Goal: Task Accomplishment & Management: Manage account settings

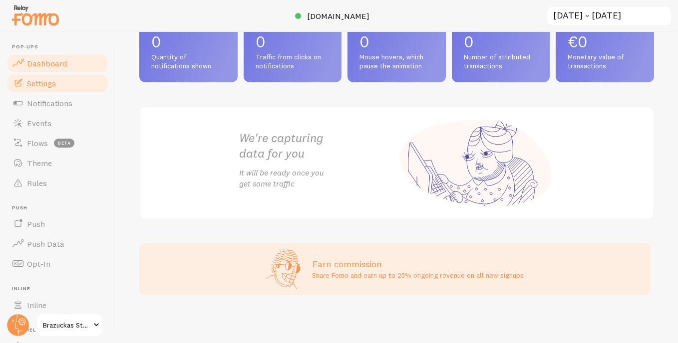
click at [57, 89] on link "Settings" at bounding box center [57, 83] width 103 height 20
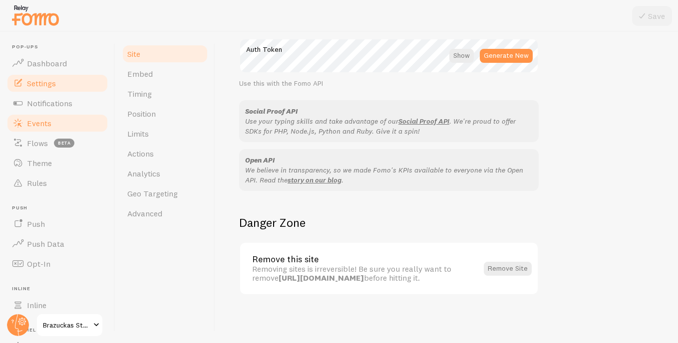
click at [67, 120] on link "Events" at bounding box center [57, 123] width 103 height 20
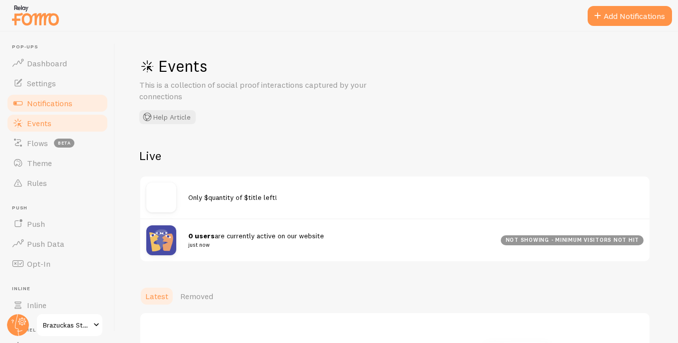
click at [50, 107] on span "Notifications" at bounding box center [49, 103] width 45 height 10
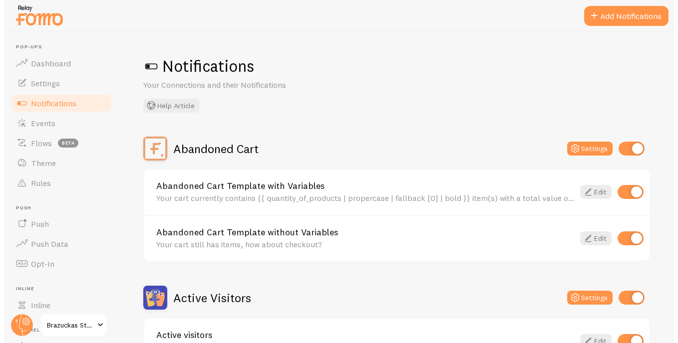
scroll to position [150, 0]
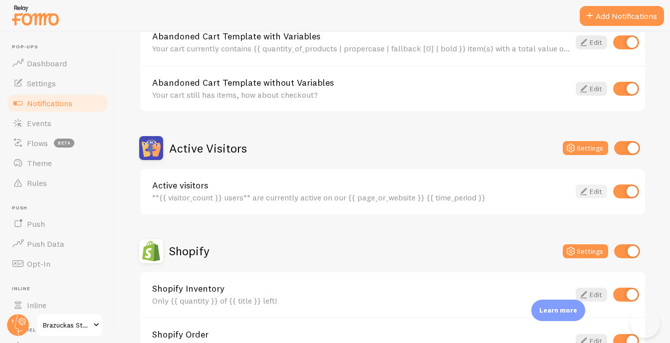
click at [587, 190] on body "Pop-ups Dashboard Settings Notifications Events Flows beta Theme Rules [GEOGRAP…" at bounding box center [335, 171] width 670 height 343
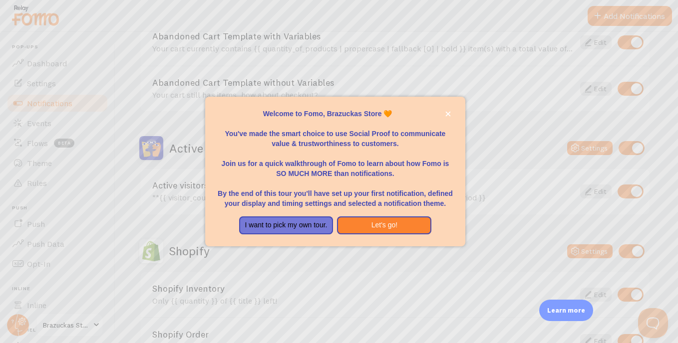
scroll to position [0, 0]
click at [378, 226] on button "Let's go!" at bounding box center [384, 226] width 94 height 18
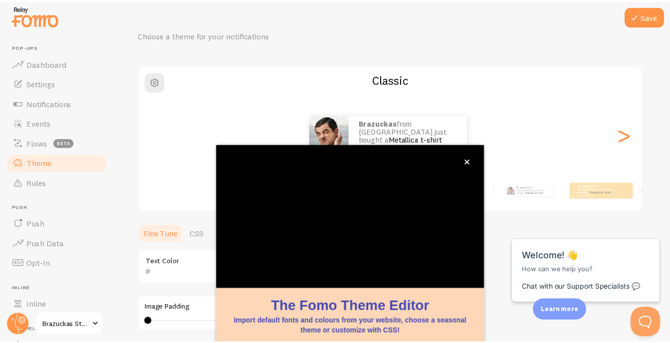
scroll to position [146, 0]
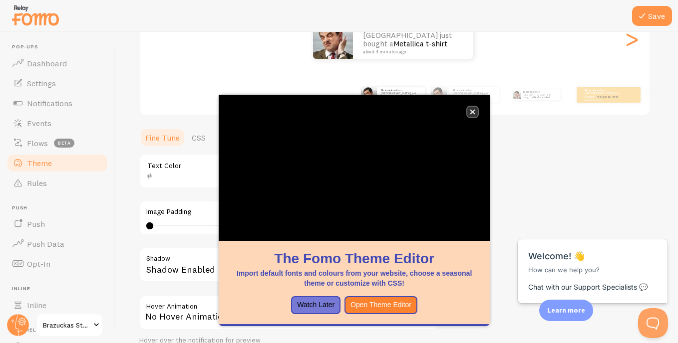
click at [476, 115] on button "close," at bounding box center [472, 112] width 10 height 10
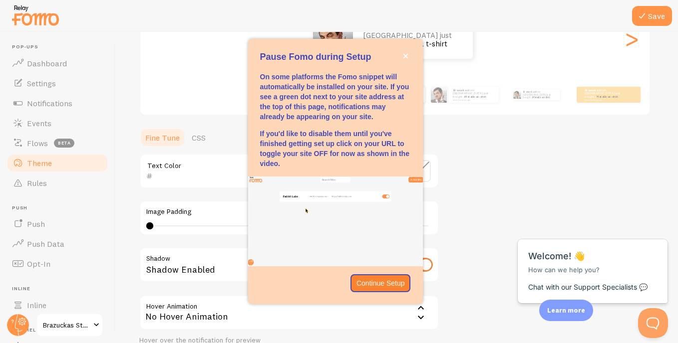
click at [474, 194] on div "Theme Choose a theme for your notifications Classic Brazuckas from [GEOGRAPHIC_…" at bounding box center [396, 147] width 515 height 474
click at [395, 284] on p "Continue Setup" at bounding box center [380, 284] width 48 height 10
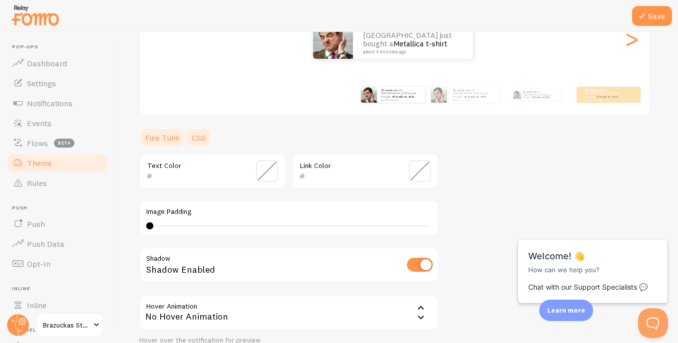
click at [196, 147] on link "CSS" at bounding box center [199, 138] width 26 height 20
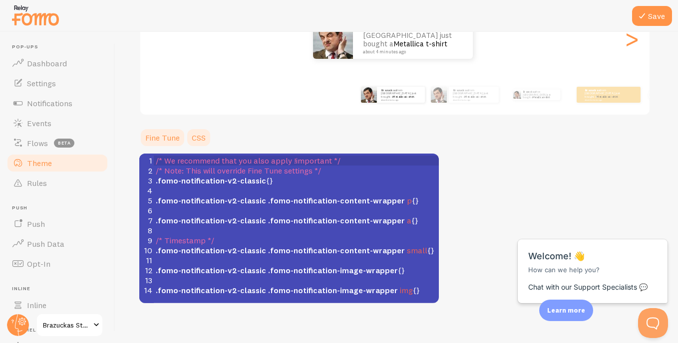
click at [166, 139] on link "Fine Tune" at bounding box center [162, 138] width 46 height 20
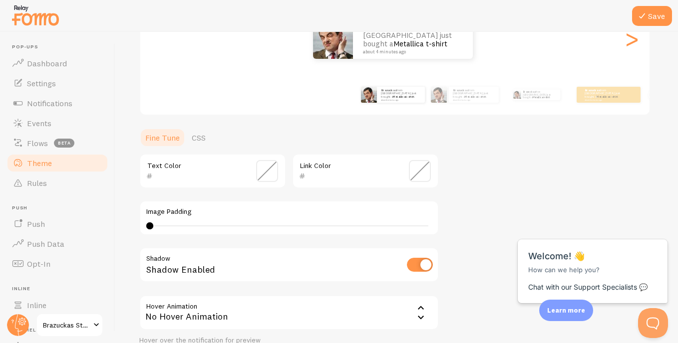
click at [420, 175] on span at bounding box center [420, 171] width 22 height 22
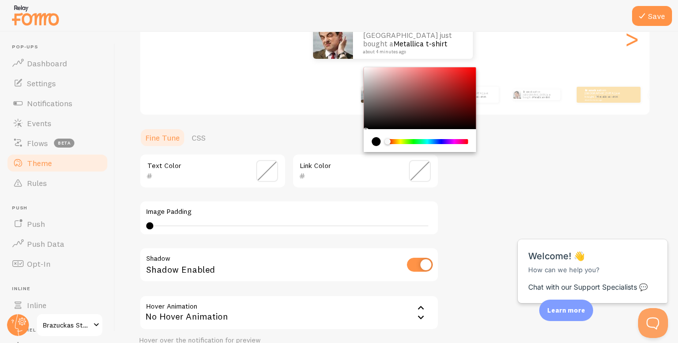
click at [413, 141] on div "Chrome color picker" at bounding box center [427, 141] width 79 height 5
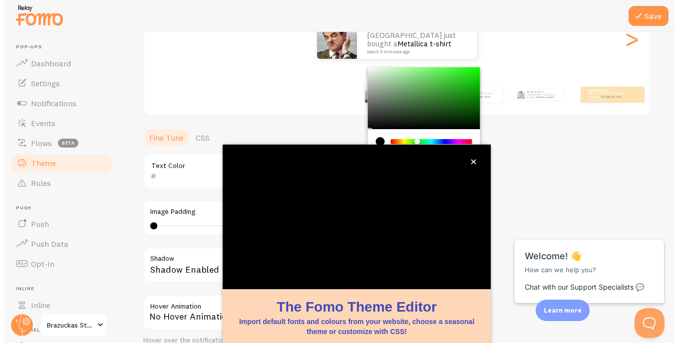
scroll to position [96, 0]
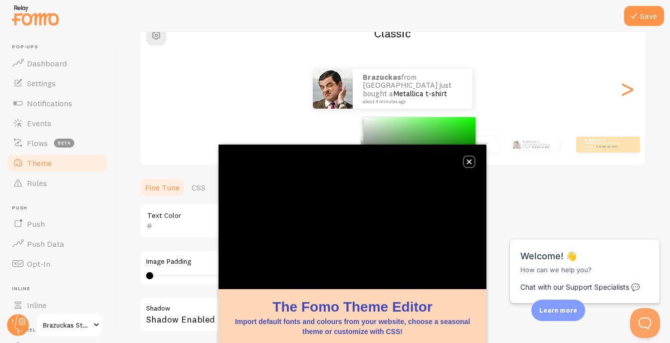
click at [468, 159] on icon "close," at bounding box center [469, 161] width 5 height 5
click at [478, 114] on div "Theme Choose a theme for your notifications Classic Brazuckas from [GEOGRAPHIC_…" at bounding box center [392, 197] width 507 height 474
click at [469, 164] on div "Chrome color picker" at bounding box center [420, 148] width 112 height 62
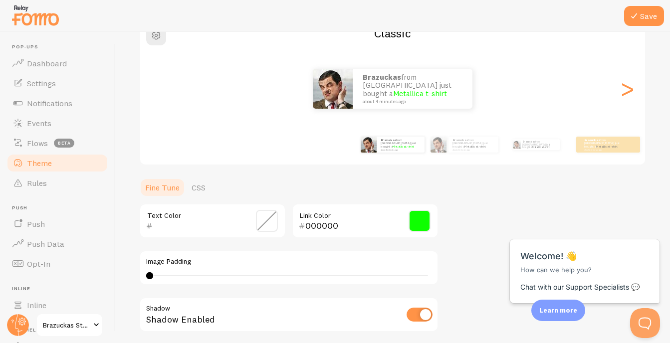
type input "0EFF00"
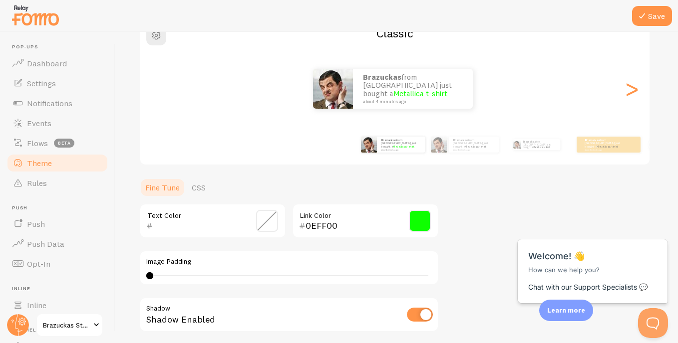
click at [267, 220] on span at bounding box center [267, 221] width 22 height 22
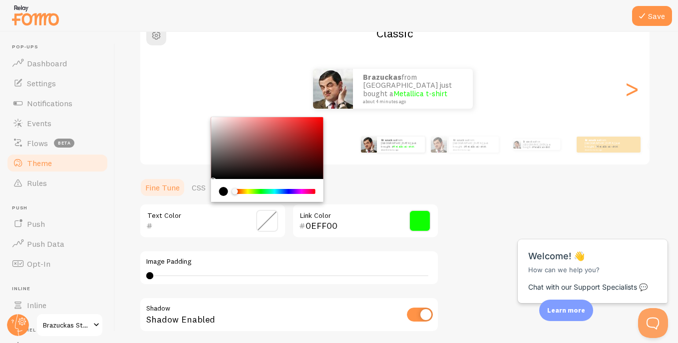
click at [263, 251] on div "Image Padding 0 0 - undefined" at bounding box center [288, 268] width 299 height 35
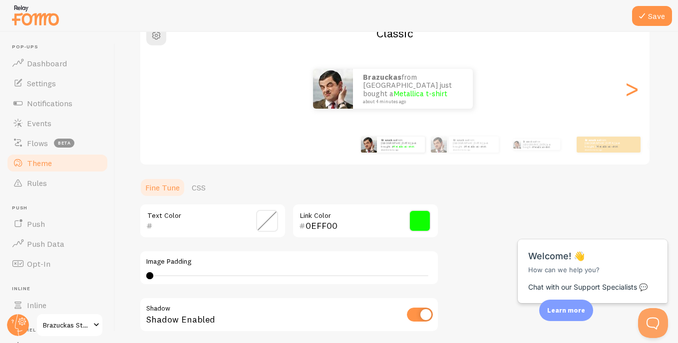
scroll to position [234, 0]
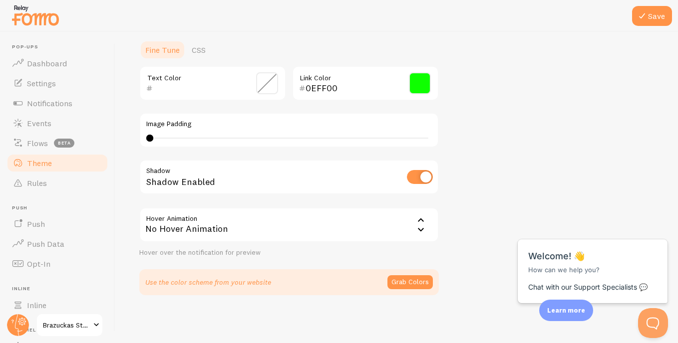
click at [422, 218] on icon at bounding box center [421, 221] width 12 height 12
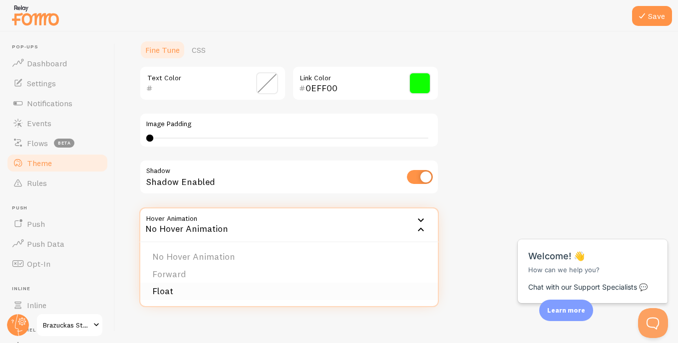
click at [193, 290] on li "Float" at bounding box center [288, 291] width 297 height 17
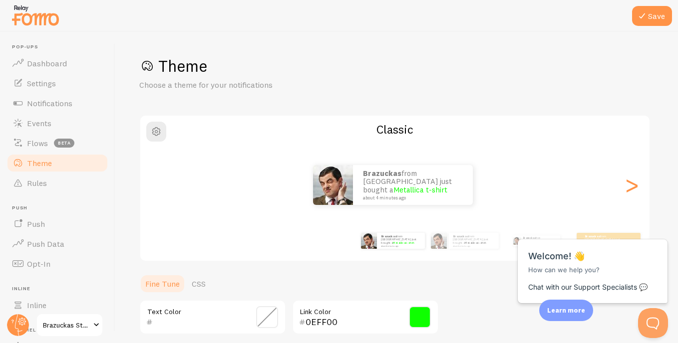
scroll to position [50, 0]
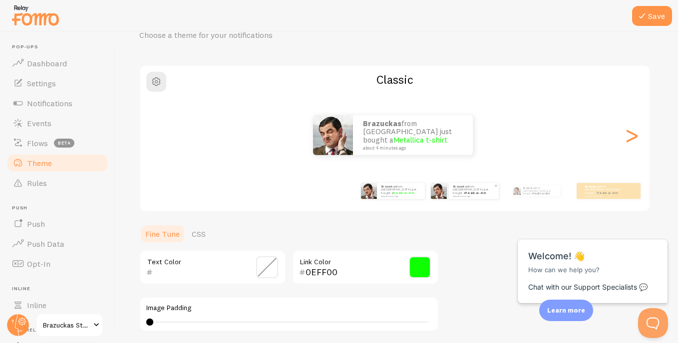
click at [451, 194] on div "Brazuckas from [GEOGRAPHIC_DATA] just bought a Metallica t-shirt about 4 minute…" at bounding box center [474, 191] width 50 height 16
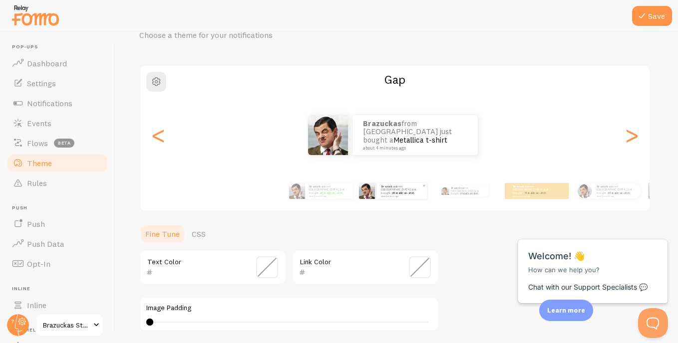
click at [392, 198] on div "Brazuckas from [GEOGRAPHIC_DATA] just bought a Metallica t-shirt about 4 minute…" at bounding box center [402, 191] width 50 height 16
click at [461, 196] on div "Brazuckas from [GEOGRAPHIC_DATA] just bought a Metallica t-shirt about 4 minute…" at bounding box center [465, 191] width 64 height 28
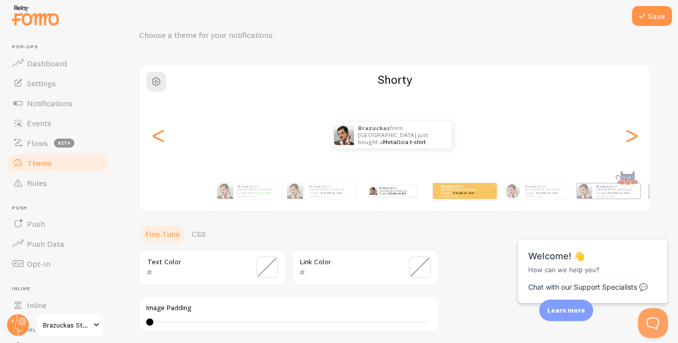
click at [470, 187] on p "Brazuckas from [GEOGRAPHIC_DATA] just bought a Metallica t-shirt about 4 minute…" at bounding box center [461, 191] width 40 height 12
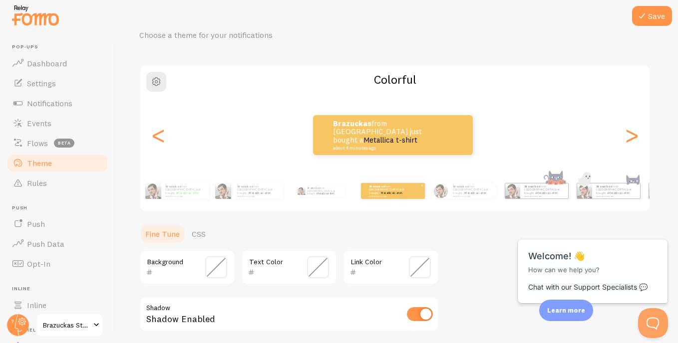
click at [408, 196] on small "about 4 minutes ago" at bounding box center [388, 196] width 39 height 2
click at [457, 198] on div "Brazuckas from [GEOGRAPHIC_DATA] just bought a Metallica t-shirt about 4 minute…" at bounding box center [473, 191] width 48 height 16
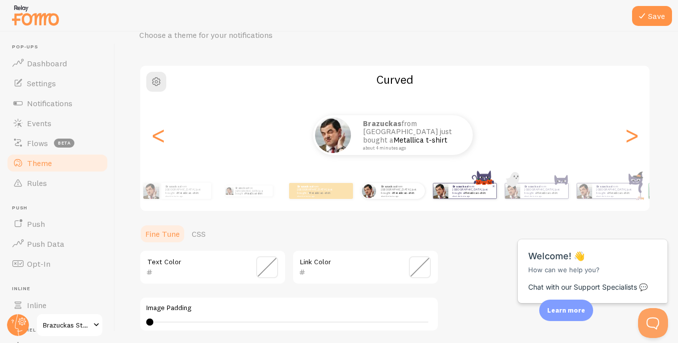
click at [479, 198] on div "Brazuckas from [GEOGRAPHIC_DATA] just bought a Metallica t-shirt about 4 minute…" at bounding box center [472, 191] width 48 height 15
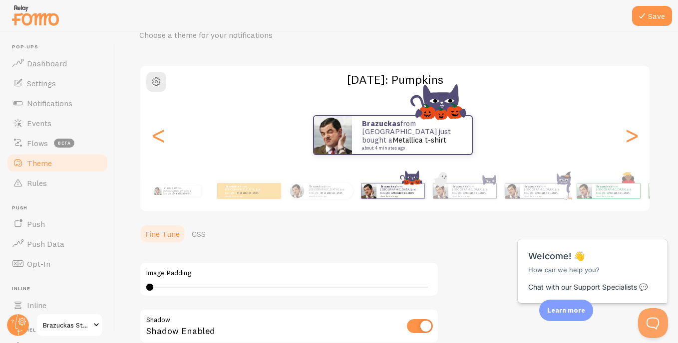
type input "0"
click at [476, 199] on div "Brazuckas from [GEOGRAPHIC_DATA] just bought a Metallica t-shirt about 4 minute…" at bounding box center [472, 191] width 48 height 15
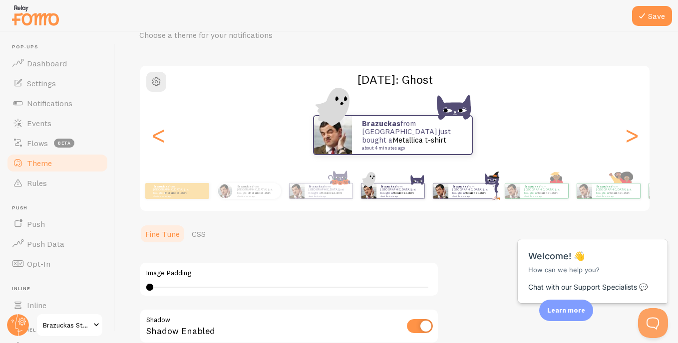
click at [482, 196] on div "Brazuckas from [GEOGRAPHIC_DATA] just bought a Metallica t-shirt about 4 minute…" at bounding box center [472, 191] width 48 height 15
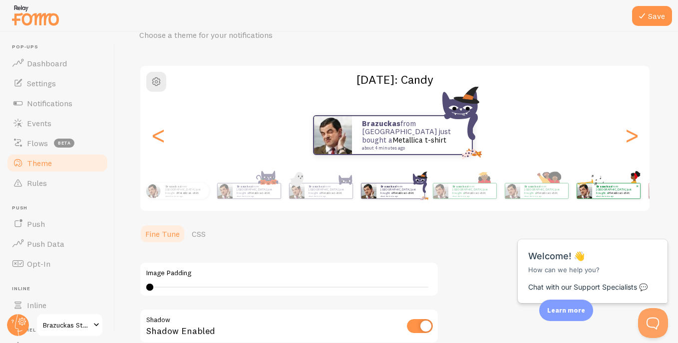
click at [590, 191] on img at bounding box center [584, 191] width 15 height 15
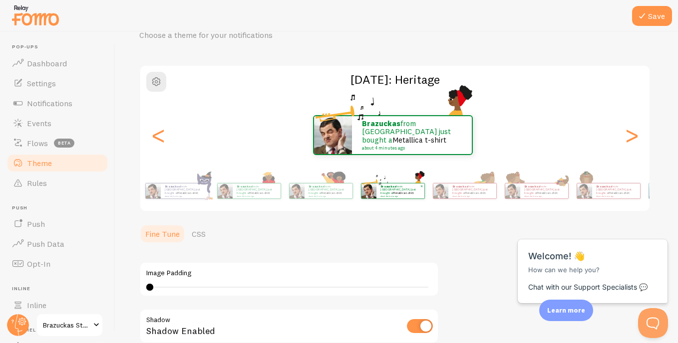
click at [590, 191] on img at bounding box center [584, 191] width 15 height 15
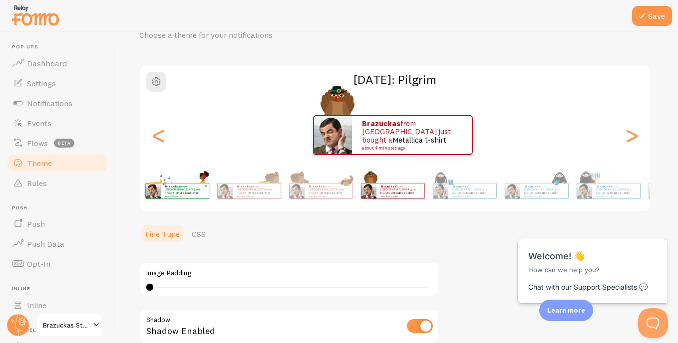
click at [590, 191] on img at bounding box center [584, 191] width 15 height 15
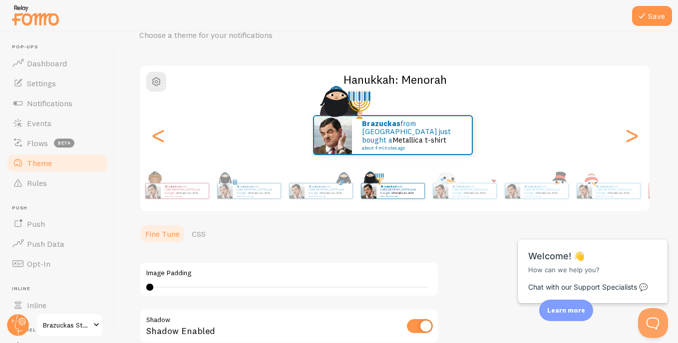
click at [590, 191] on img at bounding box center [584, 191] width 15 height 15
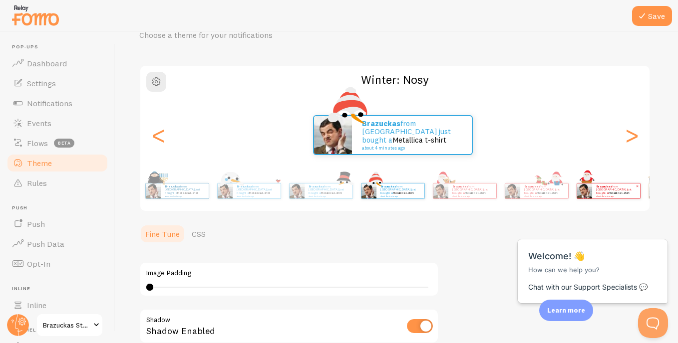
click at [597, 196] on small "about 4 minutes ago" at bounding box center [615, 196] width 39 height 2
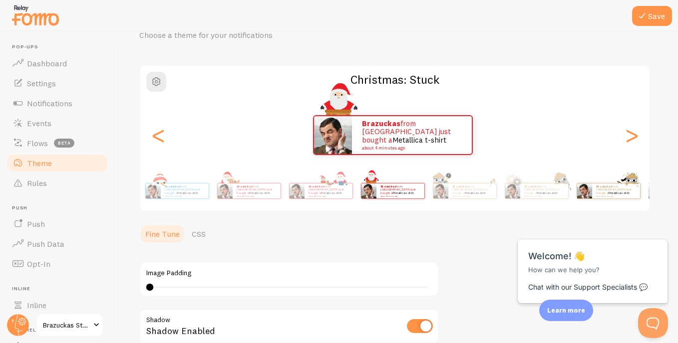
click at [600, 195] on small "about 4 minutes ago" at bounding box center [615, 196] width 39 height 2
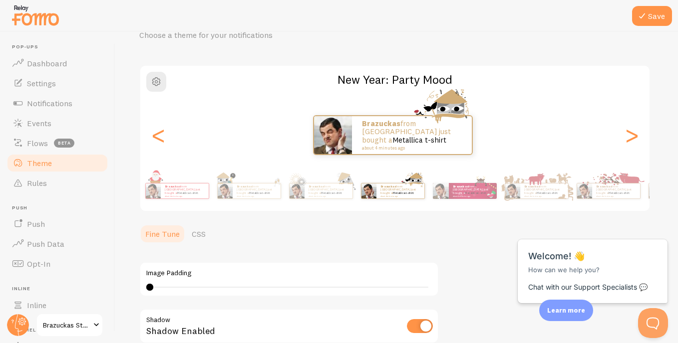
click at [600, 195] on small "about 4 minutes ago" at bounding box center [615, 196] width 39 height 2
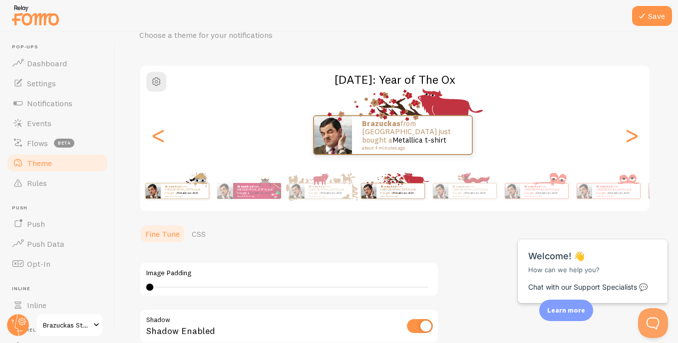
click at [153, 192] on img at bounding box center [153, 191] width 15 height 15
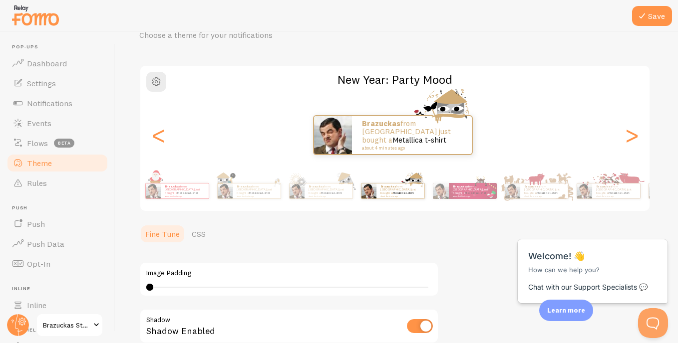
click at [165, 195] on small "about 4 minutes ago" at bounding box center [184, 196] width 39 height 2
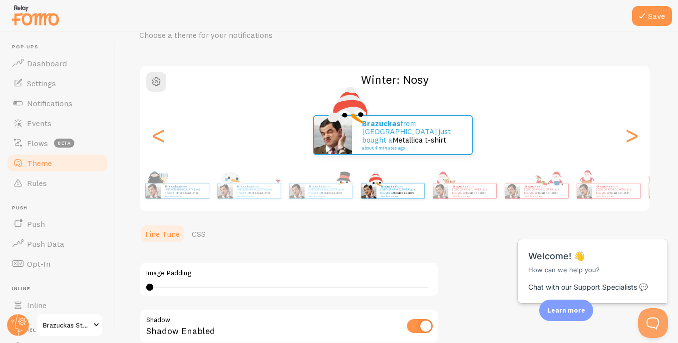
click at [165, 195] on small "about 4 minutes ago" at bounding box center [184, 196] width 39 height 2
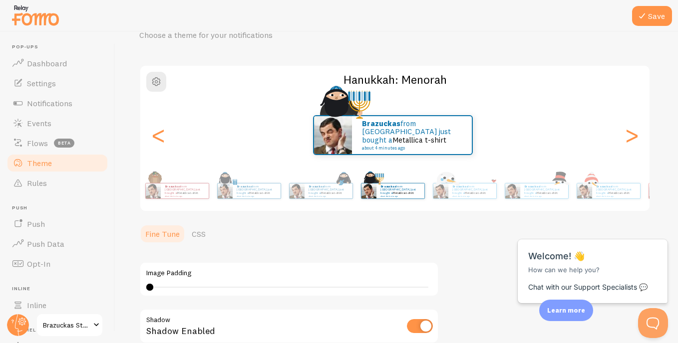
click at [165, 195] on small "about 4 minutes ago" at bounding box center [184, 196] width 39 height 2
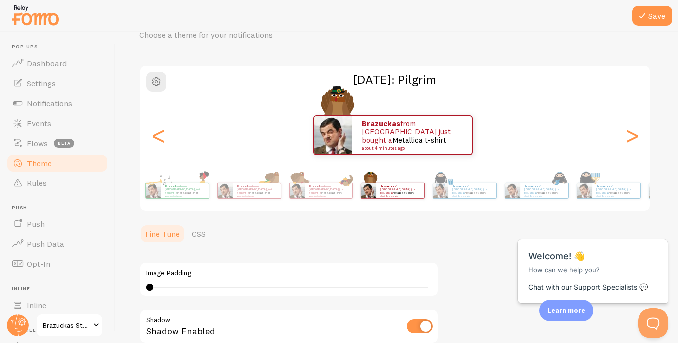
click at [165, 195] on small "about 4 minutes ago" at bounding box center [184, 196] width 39 height 2
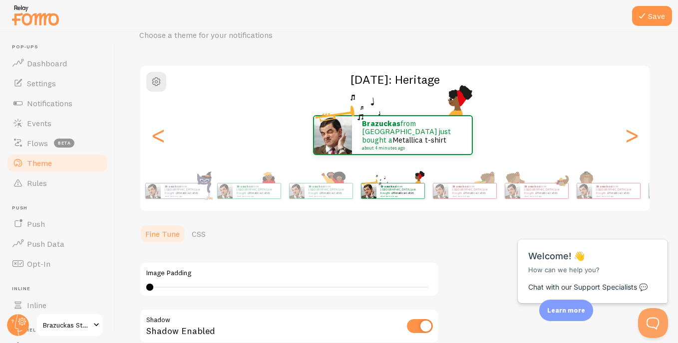
click at [165, 195] on small "about 4 minutes ago" at bounding box center [184, 196] width 39 height 2
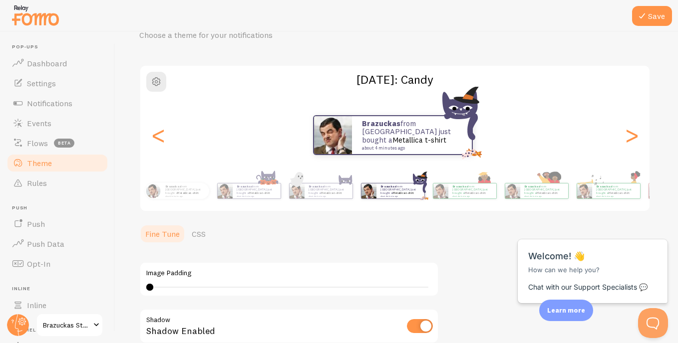
click at [165, 195] on small "about 4 minutes ago" at bounding box center [184, 196] width 39 height 2
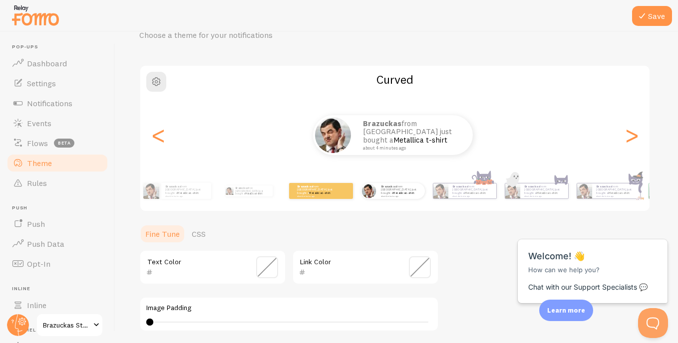
click at [314, 200] on div "Brazuckas from [GEOGRAPHIC_DATA] just bought a Metallica t-shirt about 4 minute…" at bounding box center [321, 191] width 64 height 28
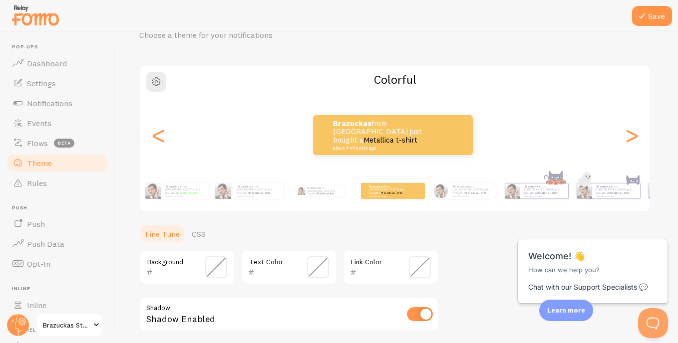
click at [220, 273] on span at bounding box center [216, 268] width 22 height 22
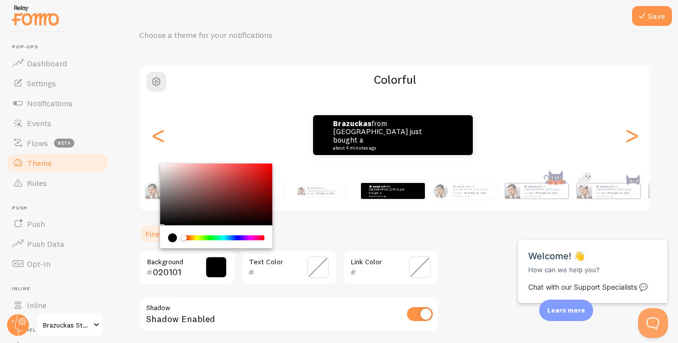
type input "000000"
drag, startPoint x: 243, startPoint y: 214, endPoint x: 234, endPoint y: 229, distance: 18.1
click at [234, 229] on div "Chrome color picker" at bounding box center [216, 206] width 112 height 85
click at [321, 270] on span at bounding box center [318, 268] width 22 height 22
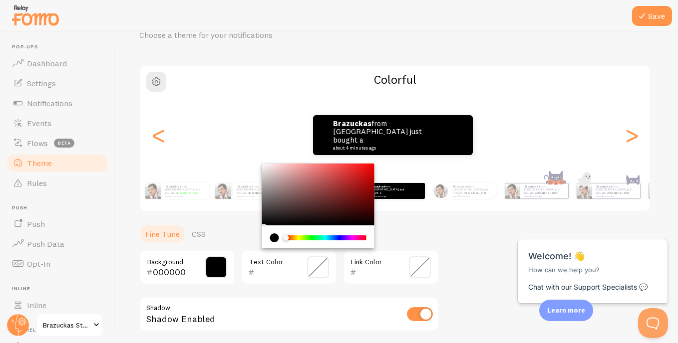
click at [299, 237] on div "Chrome color picker" at bounding box center [325, 238] width 79 height 5
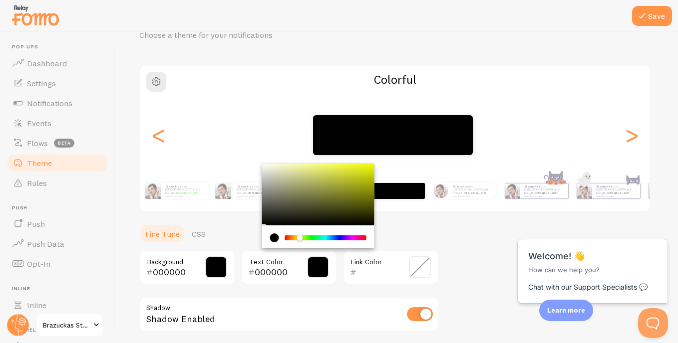
click at [298, 237] on div "Chrome color picker" at bounding box center [299, 238] width 6 height 6
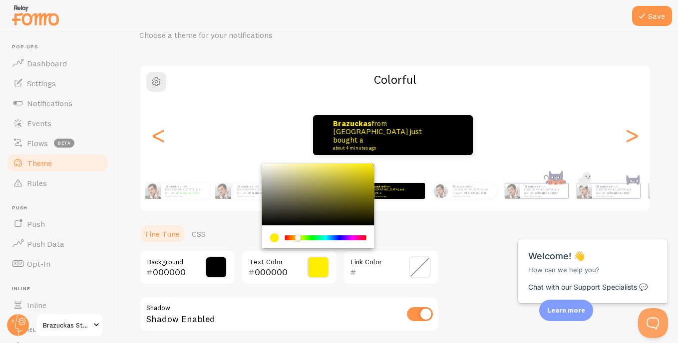
type input "FFEC00"
drag, startPoint x: 381, startPoint y: 159, endPoint x: 336, endPoint y: 279, distance: 127.8
click at [385, 155] on div "Theme Choose a theme for your notifications Colorful Brazuckas from [GEOGRAPHIC…" at bounding box center [396, 219] width 515 height 427
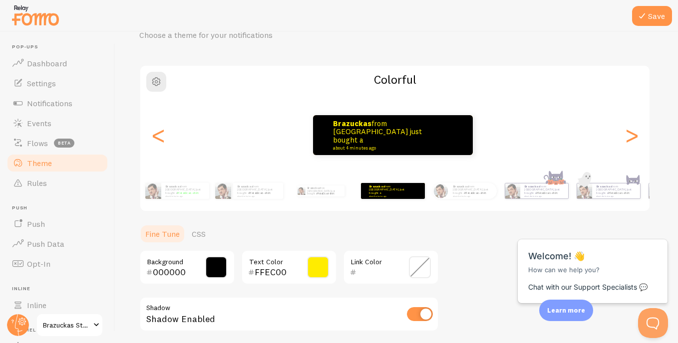
click at [419, 264] on span at bounding box center [420, 268] width 22 height 22
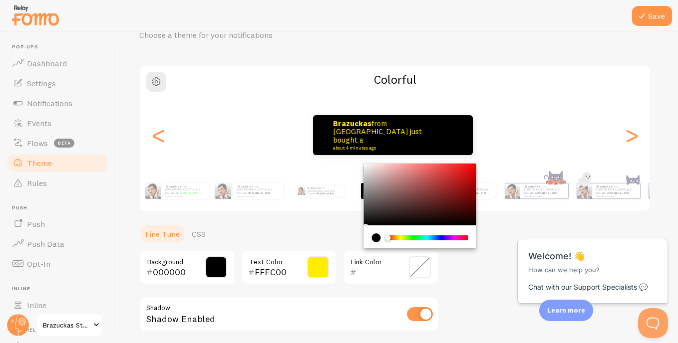
click at [411, 237] on div "Chrome color picker" at bounding box center [427, 238] width 79 height 5
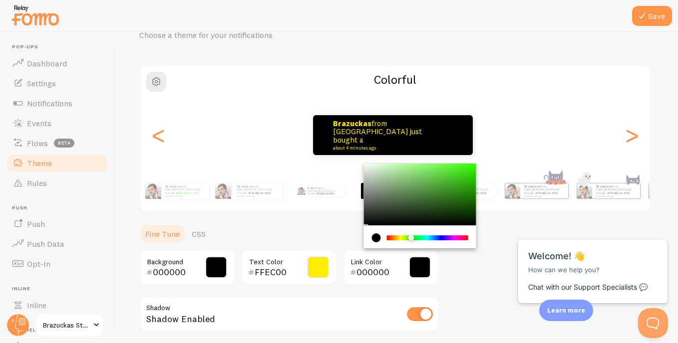
type input "35FF00"
drag, startPoint x: 476, startPoint y: 160, endPoint x: 474, endPoint y: 167, distance: 7.3
click at [478, 156] on div "Theme Choose a theme for your notifications Colorful Brazuckas from [GEOGRAPHIC…" at bounding box center [396, 219] width 515 height 427
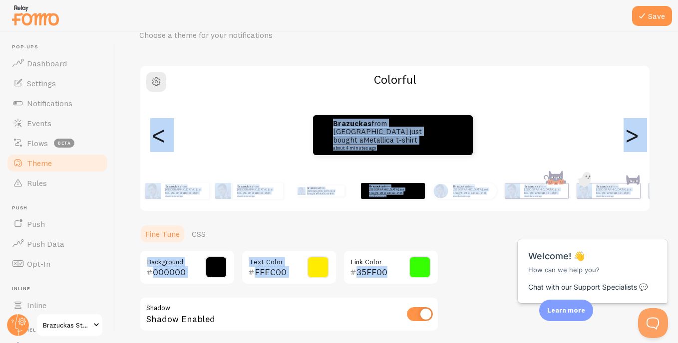
click at [311, 232] on ul "Fine Tune CSS" at bounding box center [288, 234] width 299 height 20
click at [156, 81] on span "button" at bounding box center [156, 82] width 12 height 12
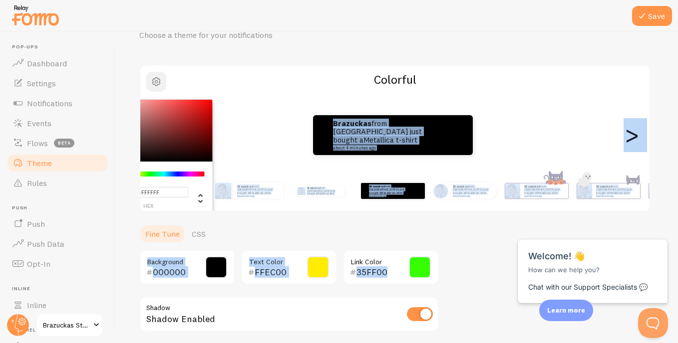
click at [154, 82] on span "button" at bounding box center [156, 82] width 12 height 12
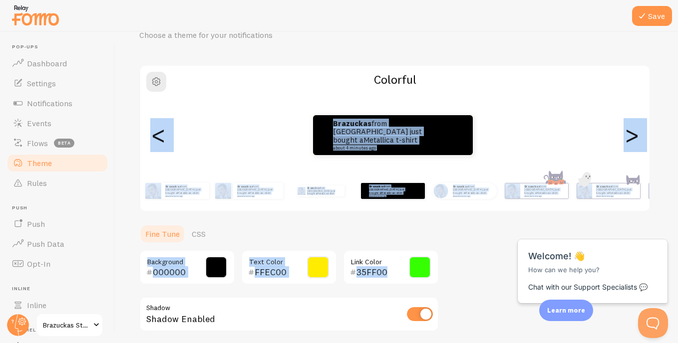
click at [238, 170] on div "Brazuckas from [GEOGRAPHIC_DATA] just bought a Metallica t-shirt about 4 minute…" at bounding box center [394, 135] width 509 height 72
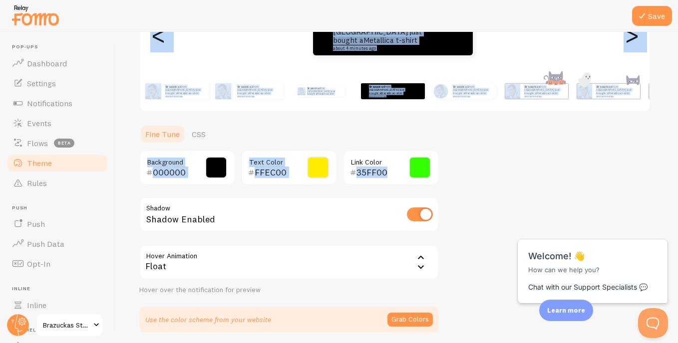
scroll to position [187, 0]
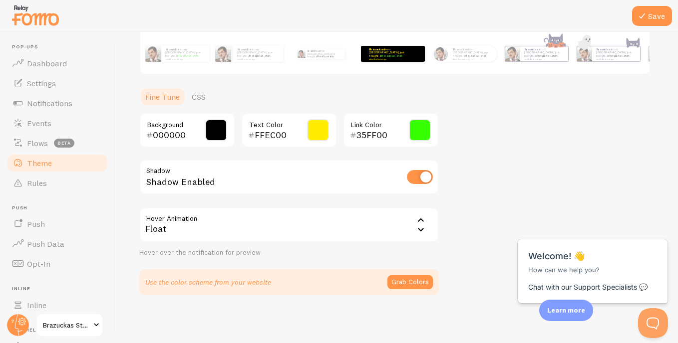
click at [288, 201] on div "000000 Background FFEC00 Text Color 35FF00 Link Color Shadow Shadow Enabled Hov…" at bounding box center [288, 185] width 299 height 145
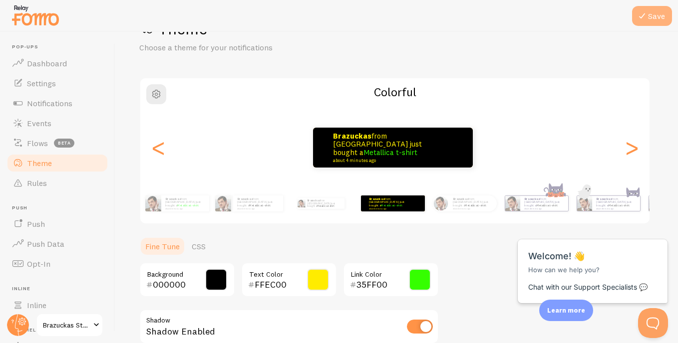
click at [649, 14] on button "Save" at bounding box center [652, 16] width 40 height 20
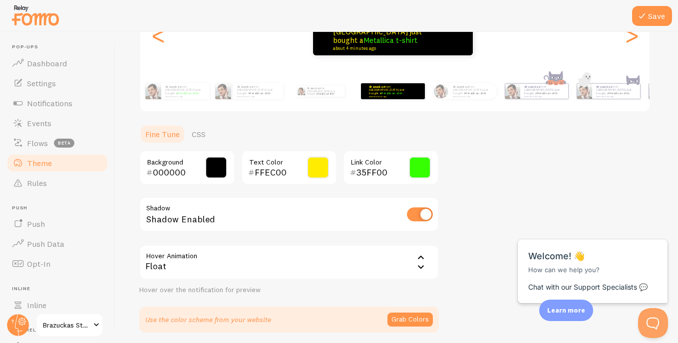
scroll to position [187, 0]
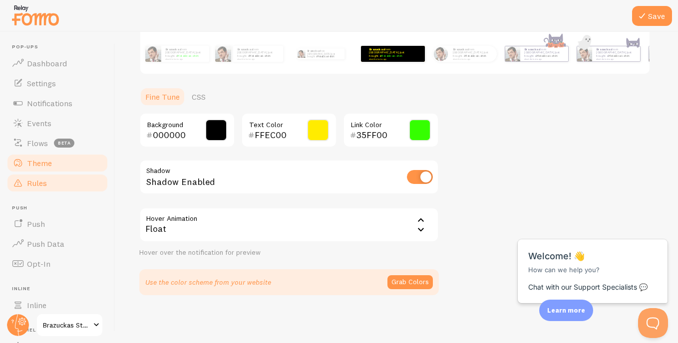
click at [31, 180] on span "Rules" at bounding box center [37, 183] width 20 height 10
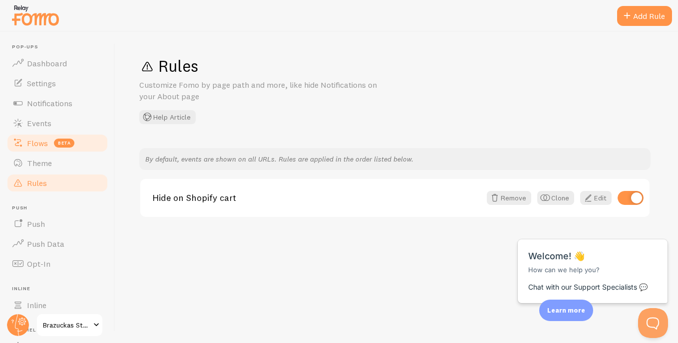
click at [36, 147] on span "Flows" at bounding box center [37, 143] width 21 height 10
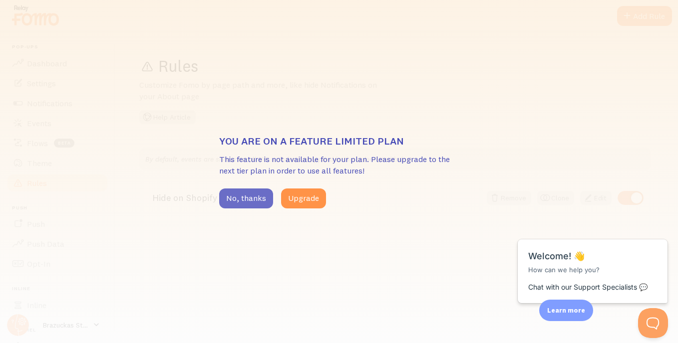
click at [255, 200] on button "No, thanks" at bounding box center [246, 199] width 54 height 20
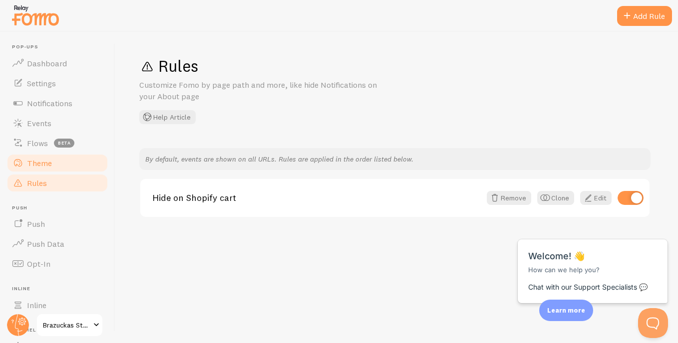
click at [40, 164] on span "Theme" at bounding box center [39, 163] width 25 height 10
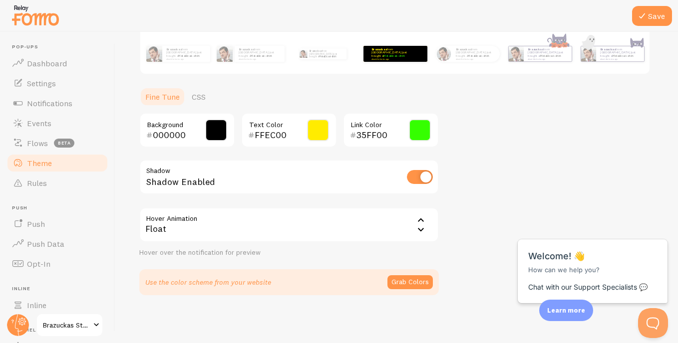
scroll to position [137, 0]
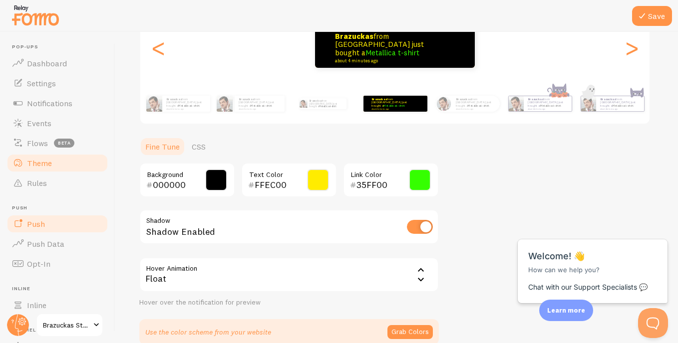
click at [42, 226] on span "Push" at bounding box center [36, 224] width 18 height 10
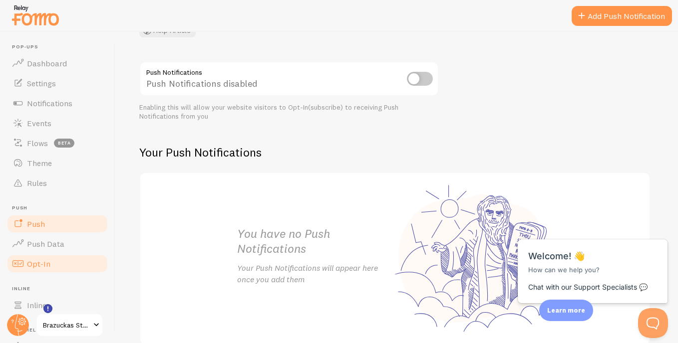
scroll to position [50, 0]
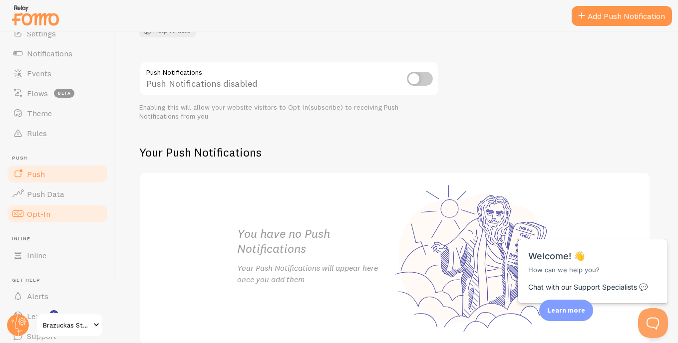
click at [51, 213] on link "Opt-In" at bounding box center [57, 214] width 103 height 20
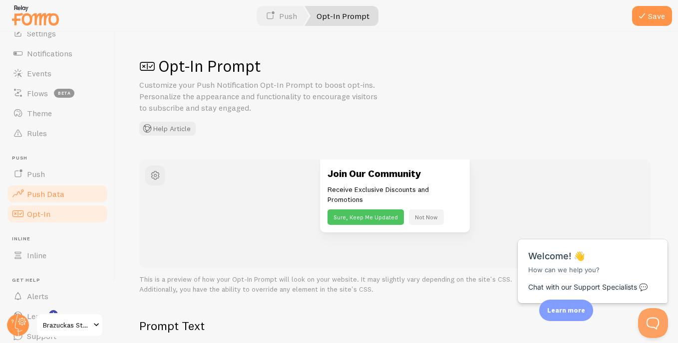
click at [57, 195] on span "Push Data" at bounding box center [45, 194] width 37 height 10
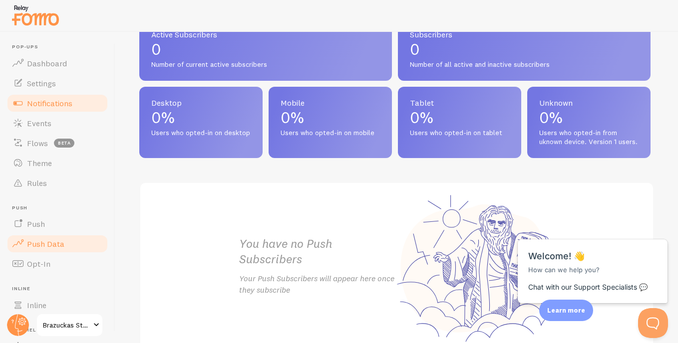
click at [51, 95] on link "Notifications" at bounding box center [57, 103] width 103 height 20
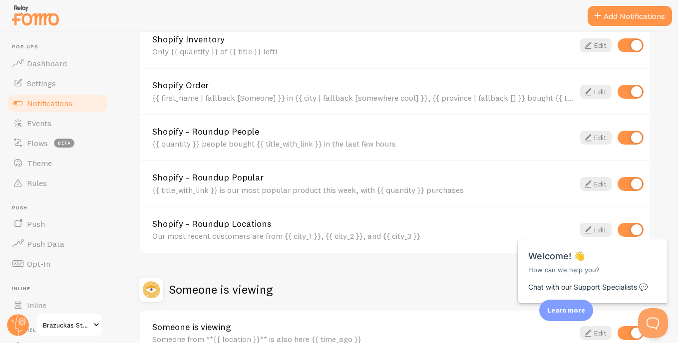
scroll to position [461, 0]
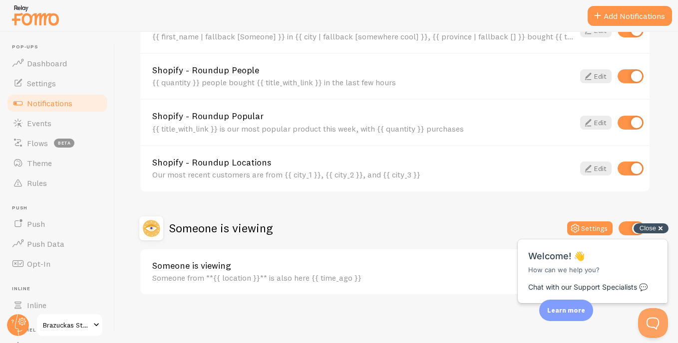
click at [659, 229] on div "Close cross-small" at bounding box center [650, 229] width 35 height 10
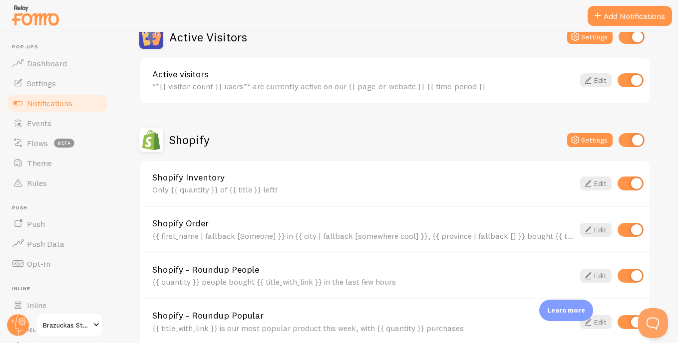
scroll to position [211, 0]
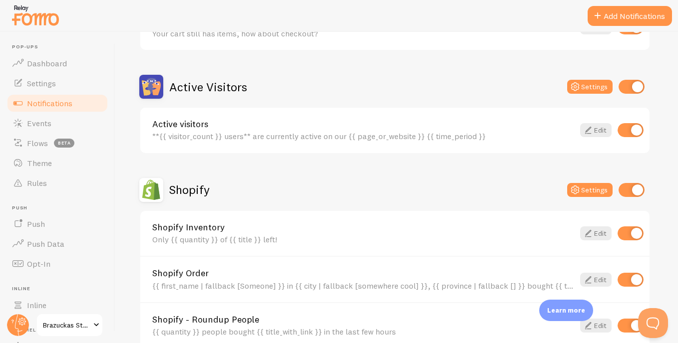
click at [617, 127] on input "checkbox" at bounding box center [630, 130] width 26 height 14
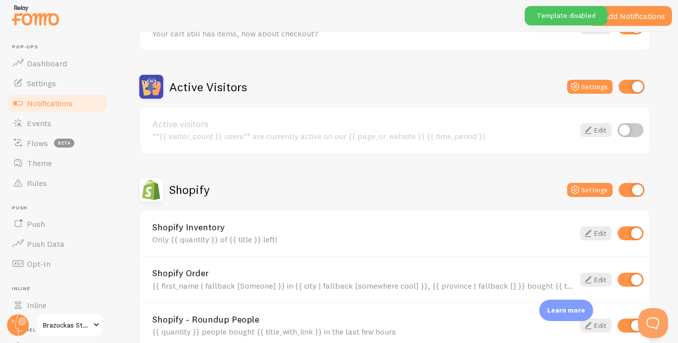
click at [631, 128] on input "checkbox" at bounding box center [630, 130] width 26 height 14
checkbox input "true"
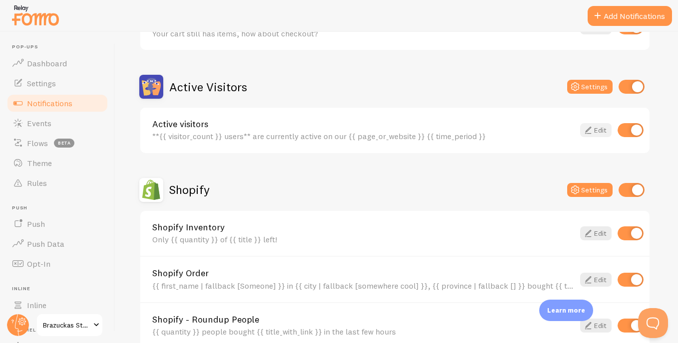
click at [591, 128] on link "Edit" at bounding box center [595, 130] width 31 height 14
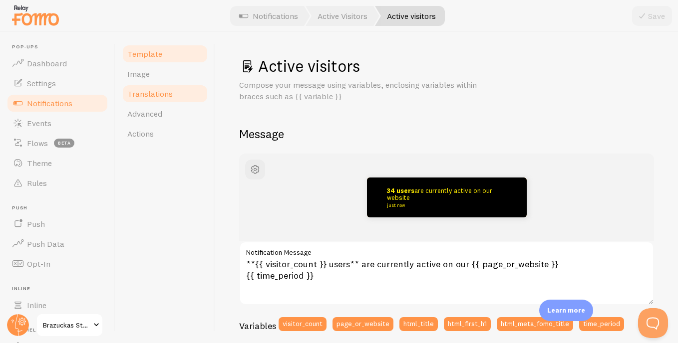
click at [152, 95] on span "Translations" at bounding box center [149, 94] width 45 height 10
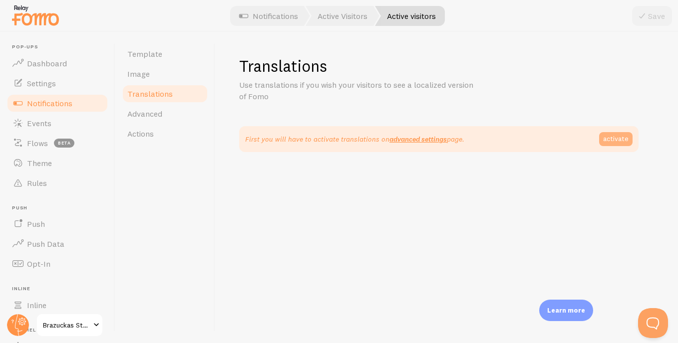
click at [619, 139] on link "activate" at bounding box center [615, 139] width 33 height 14
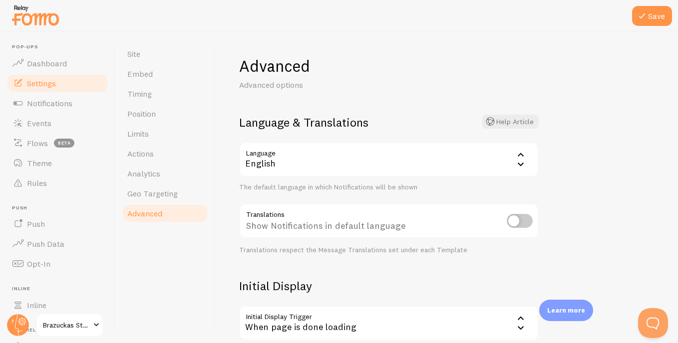
click at [518, 162] on icon at bounding box center [521, 164] width 12 height 12
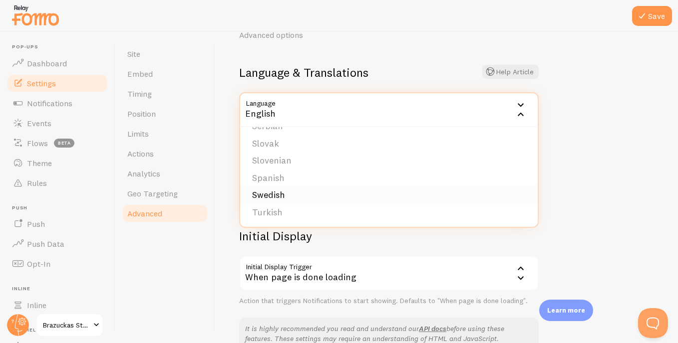
scroll to position [311, 0]
click at [279, 175] on li "Portuguese" at bounding box center [388, 174] width 297 height 17
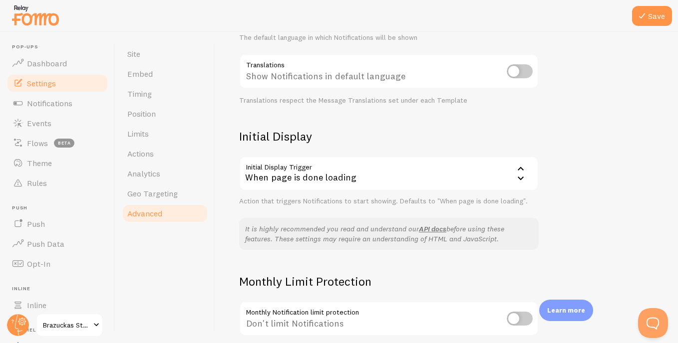
scroll to position [236, 0]
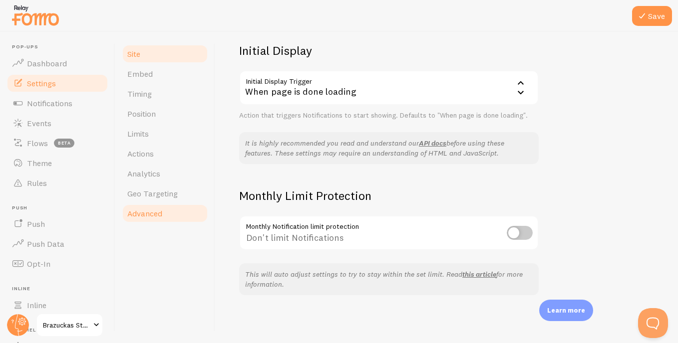
click at [159, 52] on link "Site" at bounding box center [164, 54] width 87 height 20
click at [649, 18] on button "Save" at bounding box center [652, 16] width 40 height 20
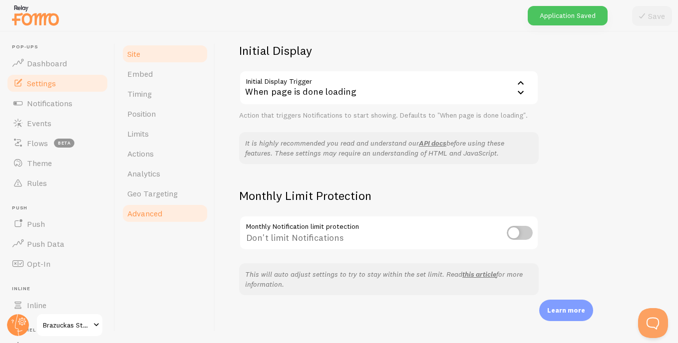
click at [147, 53] on link "Site" at bounding box center [164, 54] width 87 height 20
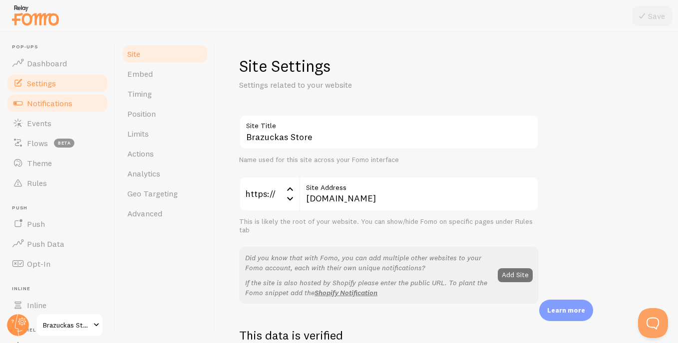
click at [50, 102] on span "Notifications" at bounding box center [49, 103] width 45 height 10
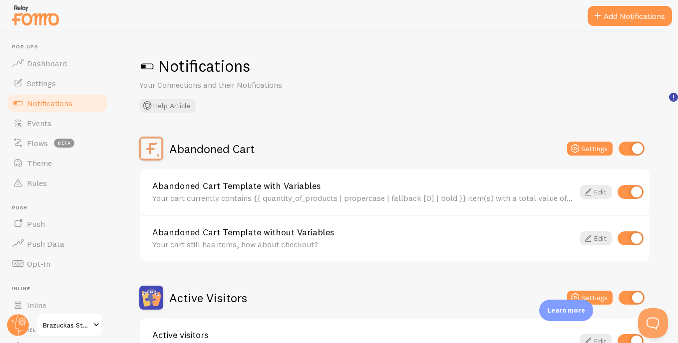
scroll to position [100, 0]
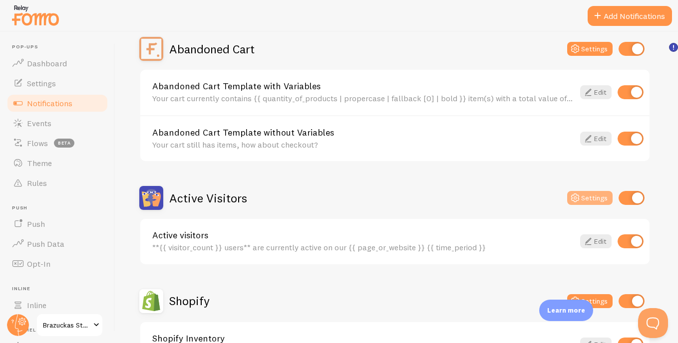
click at [588, 199] on button "Settings" at bounding box center [589, 198] width 45 height 14
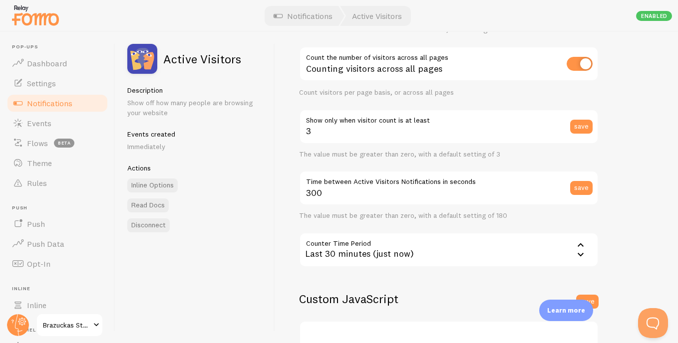
scroll to position [150, 0]
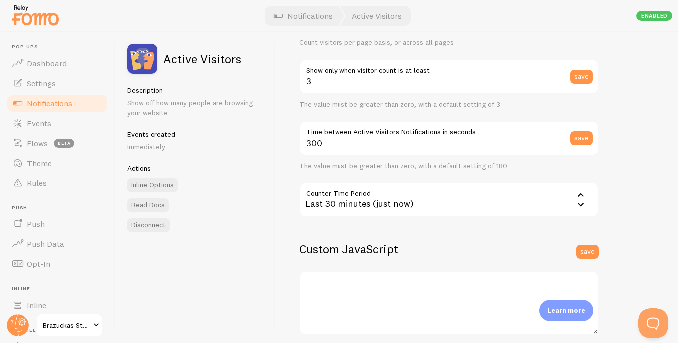
click at [521, 197] on div "Last 30 minutes (just now)" at bounding box center [448, 200] width 299 height 35
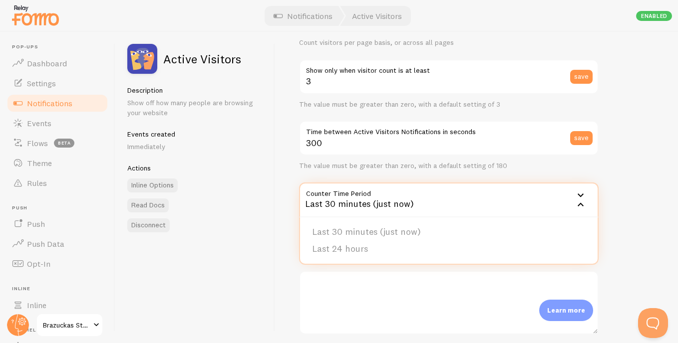
click at [451, 199] on div "Last 30 minutes (just now)" at bounding box center [448, 200] width 299 height 35
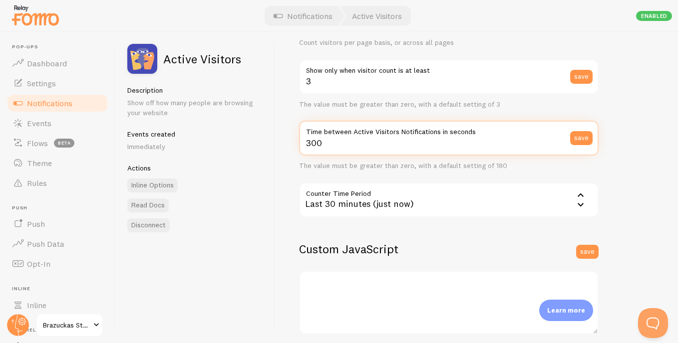
click at [345, 145] on input "300" at bounding box center [448, 138] width 299 height 35
type input "3"
type input "0"
type input "1"
type input "8"
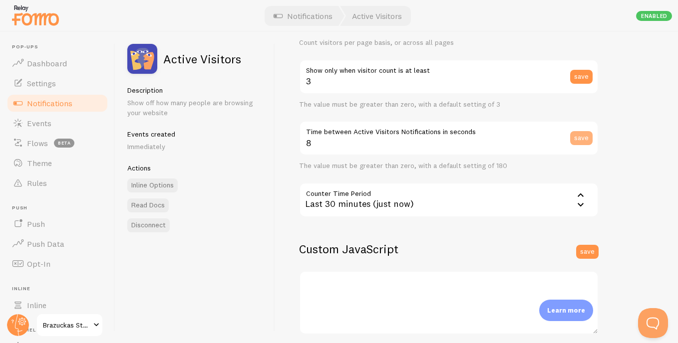
click at [580, 142] on button "save" at bounding box center [581, 138] width 22 height 14
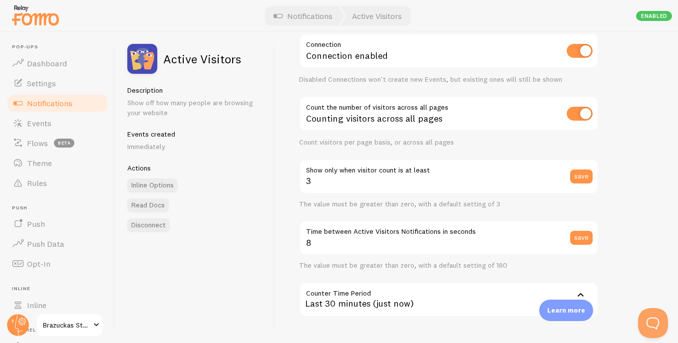
scroll to position [284, 0]
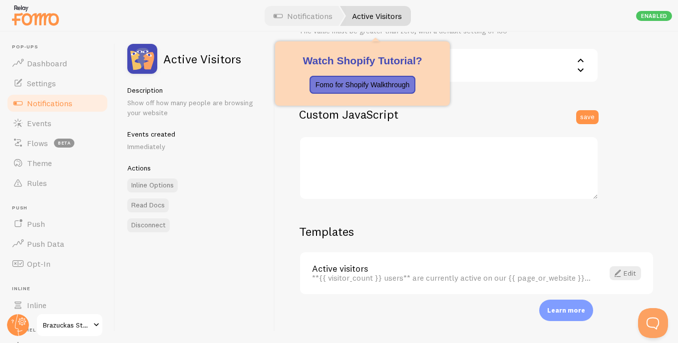
click at [376, 18] on link "Active Visitors" at bounding box center [375, 16] width 71 height 20
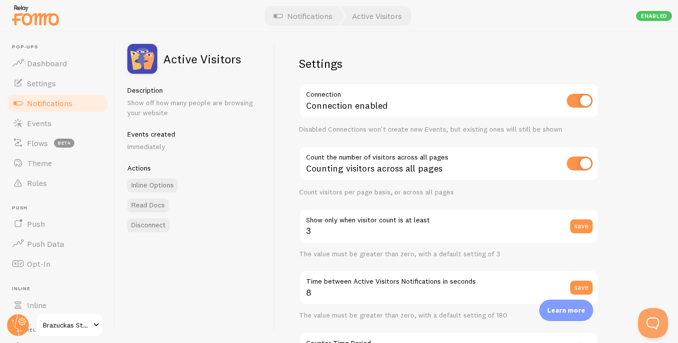
scroll to position [150, 0]
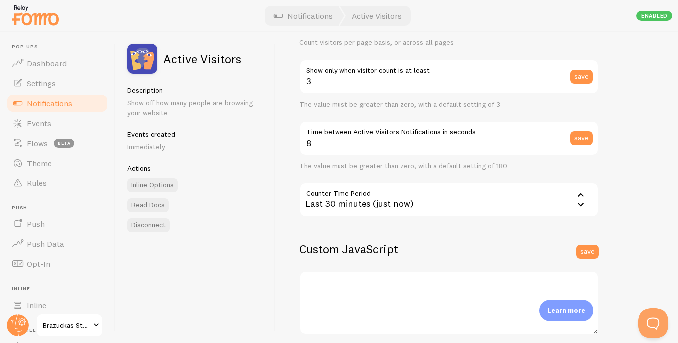
click at [53, 104] on span "Notifications" at bounding box center [49, 103] width 45 height 10
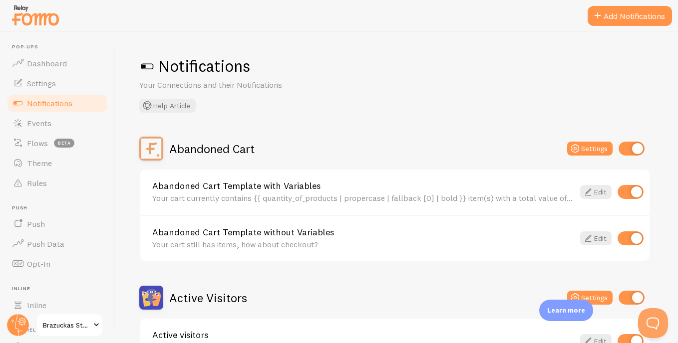
scroll to position [200, 0]
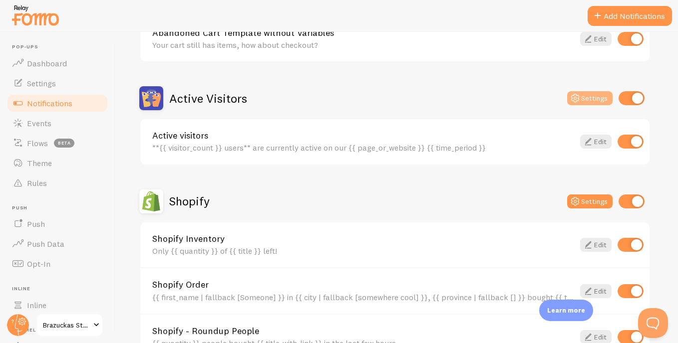
click at [583, 99] on button "Settings" at bounding box center [589, 98] width 45 height 14
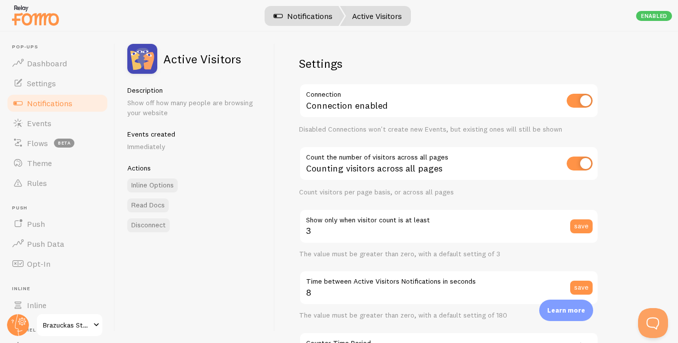
click at [311, 21] on link "Notifications" at bounding box center [303, 16] width 83 height 20
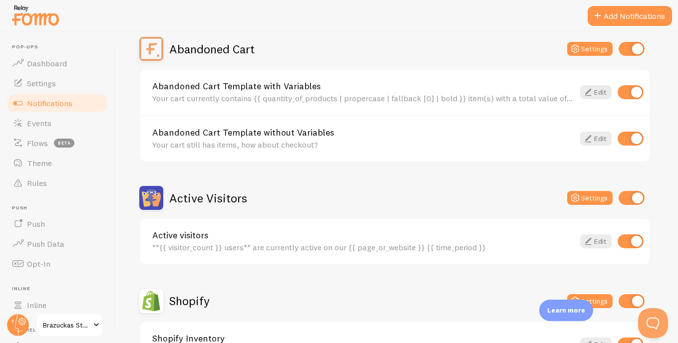
scroll to position [150, 0]
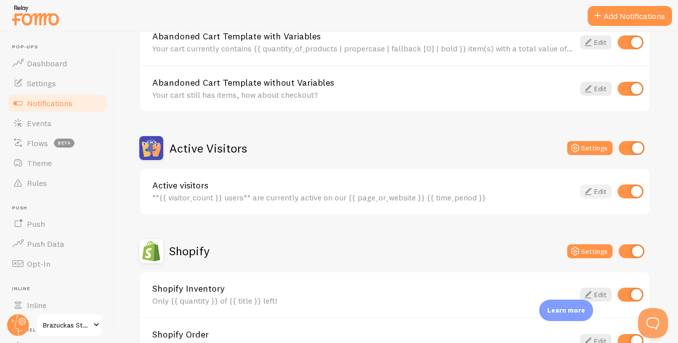
click at [593, 191] on link "Edit" at bounding box center [595, 192] width 31 height 14
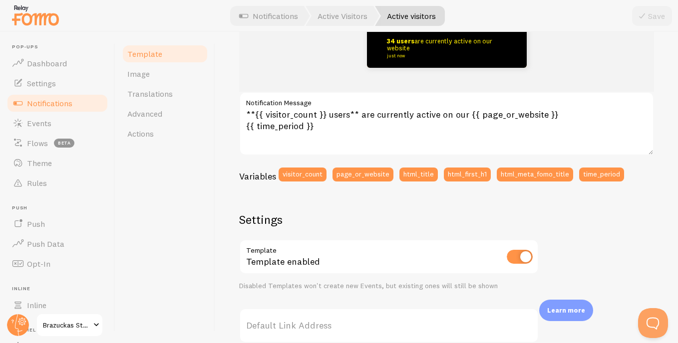
scroll to position [100, 0]
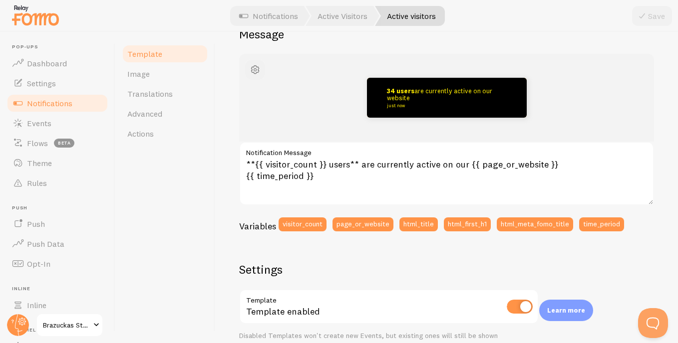
click at [253, 72] on span "button" at bounding box center [255, 70] width 12 height 12
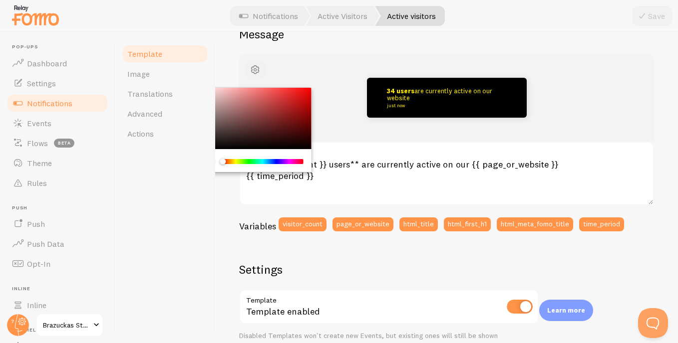
click at [254, 72] on span "button" at bounding box center [255, 70] width 12 height 12
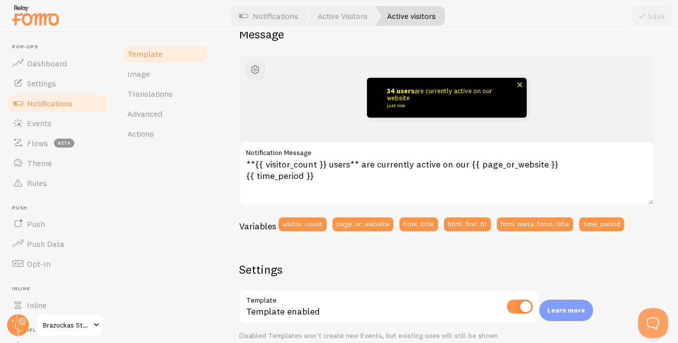
click at [389, 98] on p "34 users are currently active on our website just now" at bounding box center [447, 97] width 120 height 20
click at [143, 68] on link "Image" at bounding box center [164, 74] width 87 height 20
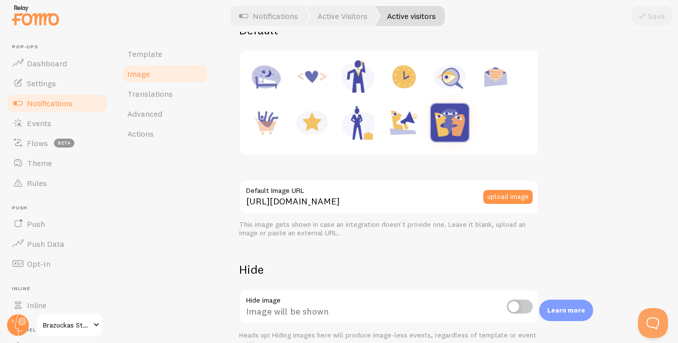
scroll to position [203, 0]
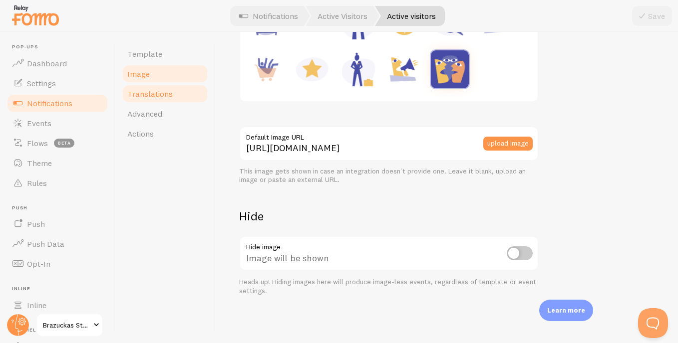
click at [178, 89] on link "Translations" at bounding box center [164, 94] width 87 height 20
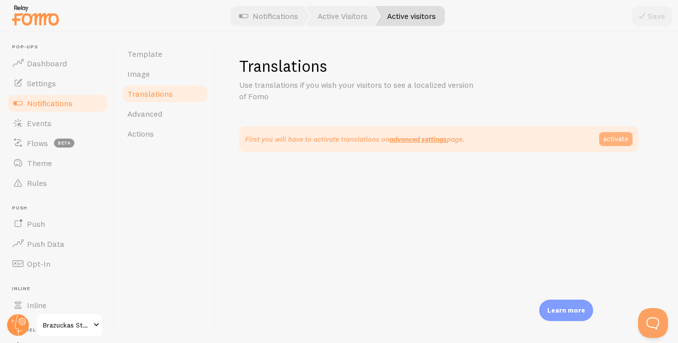
click at [617, 138] on link "activate" at bounding box center [615, 139] width 33 height 14
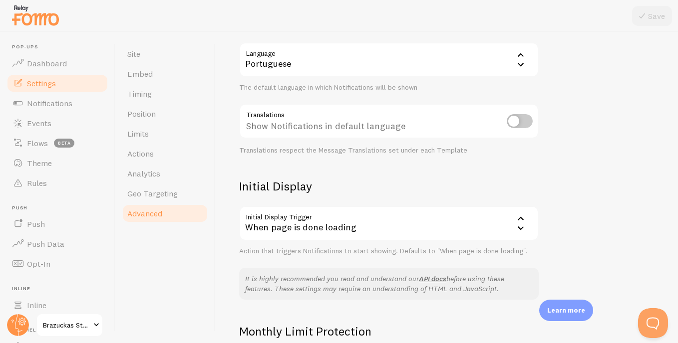
scroll to position [150, 0]
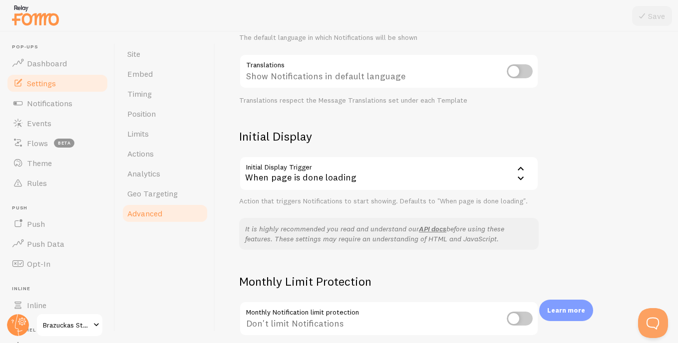
click at [519, 165] on icon at bounding box center [521, 169] width 12 height 12
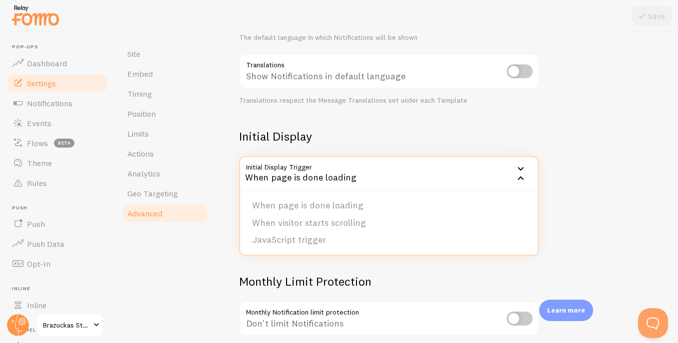
click at [577, 174] on div "Advanced Advanced options Language & Translations Help Article Language pt Port…" at bounding box center [446, 187] width 463 height 311
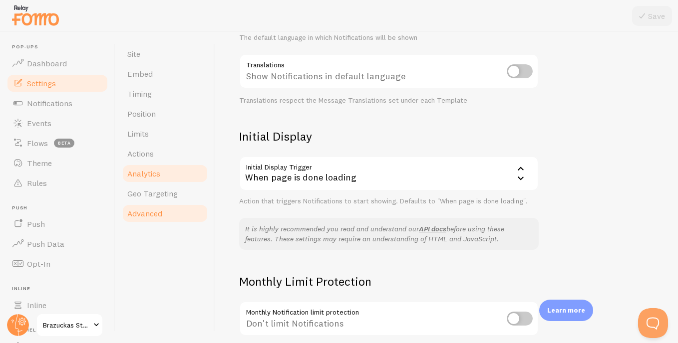
click at [172, 171] on link "Analytics" at bounding box center [164, 174] width 87 height 20
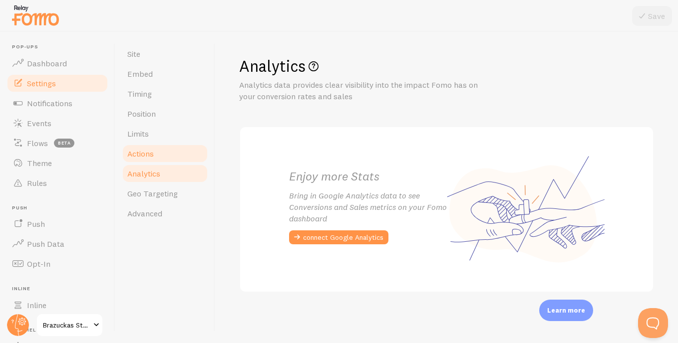
click at [158, 160] on link "Actions" at bounding box center [164, 154] width 87 height 20
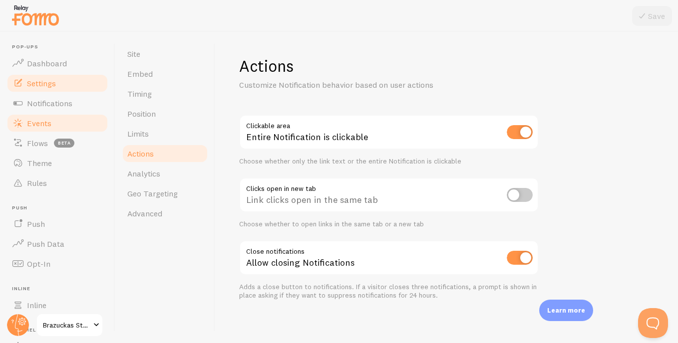
click at [62, 122] on link "Events" at bounding box center [57, 123] width 103 height 20
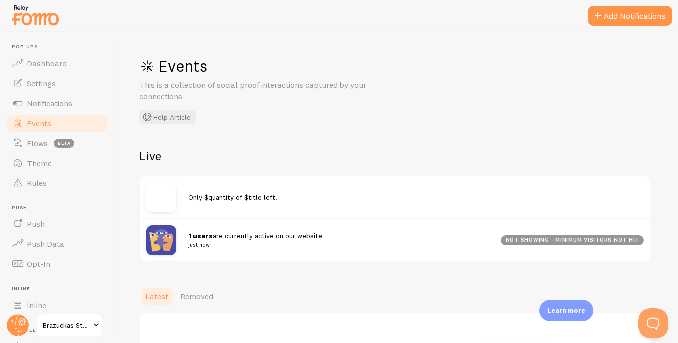
scroll to position [100, 0]
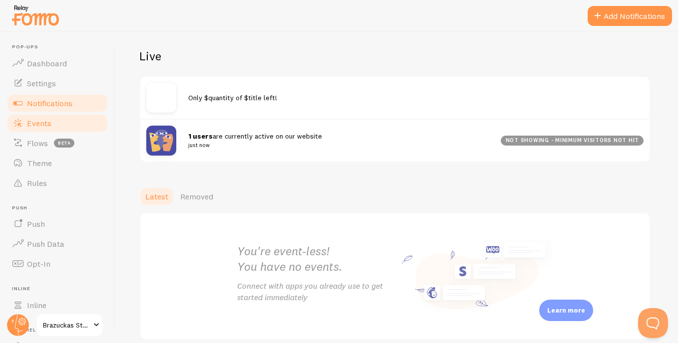
click at [47, 108] on link "Notifications" at bounding box center [57, 103] width 103 height 20
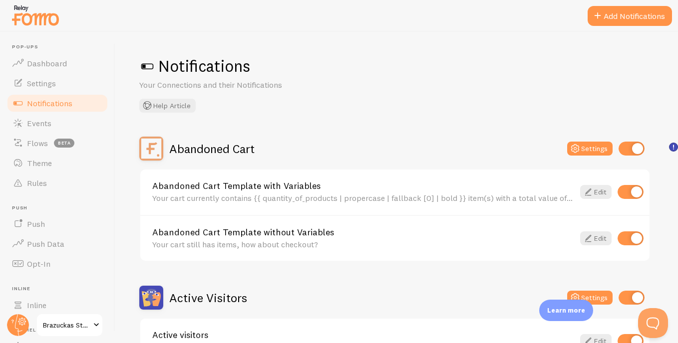
click at [620, 148] on input "checkbox" at bounding box center [631, 149] width 26 height 14
checkbox input "false"
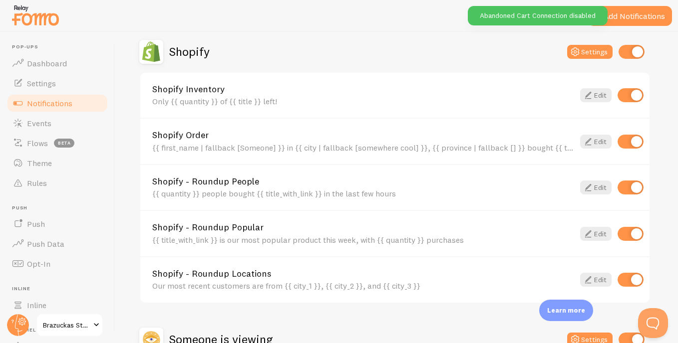
scroll to position [461, 0]
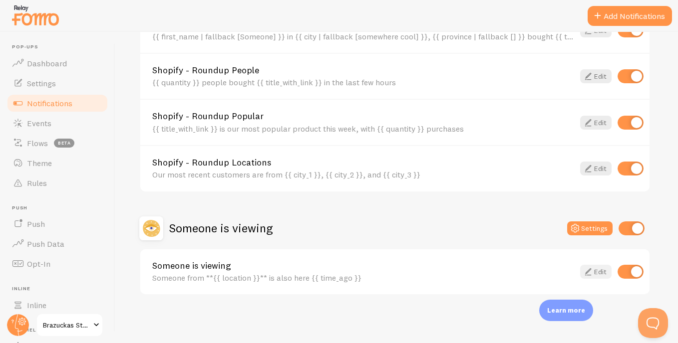
click at [594, 270] on link "Edit" at bounding box center [595, 272] width 31 height 14
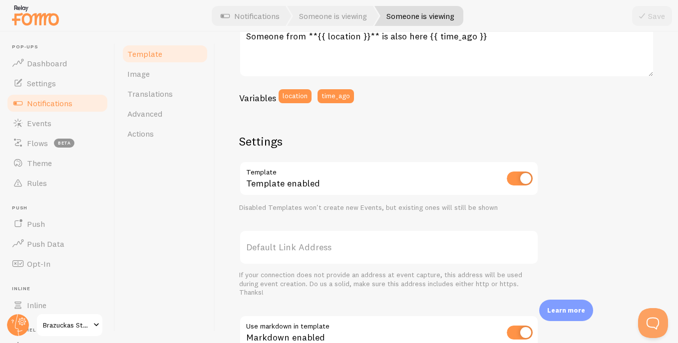
scroll to position [178, 0]
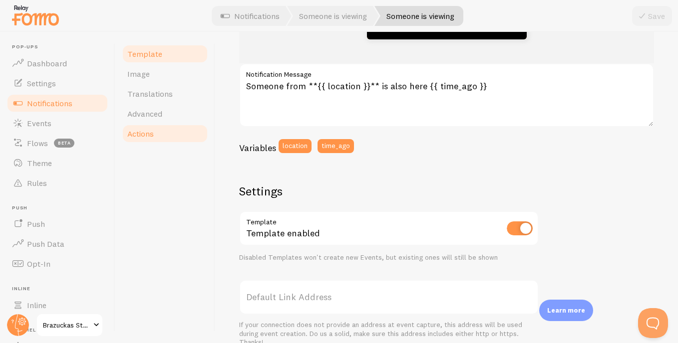
click at [152, 131] on span "Actions" at bounding box center [140, 134] width 26 height 10
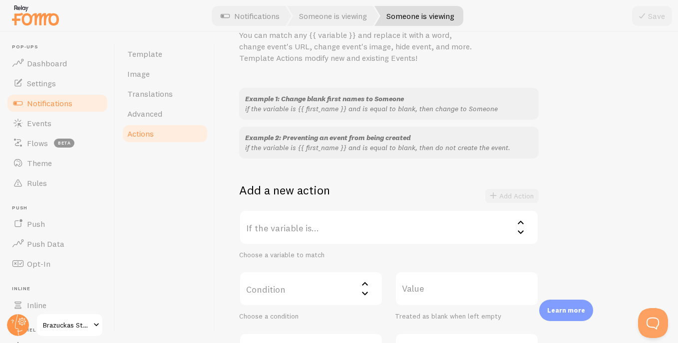
scroll to position [100, 0]
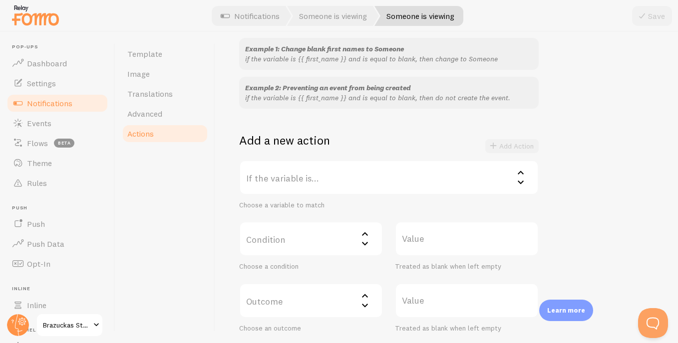
click at [345, 185] on label "If the variable is..." at bounding box center [388, 177] width 299 height 35
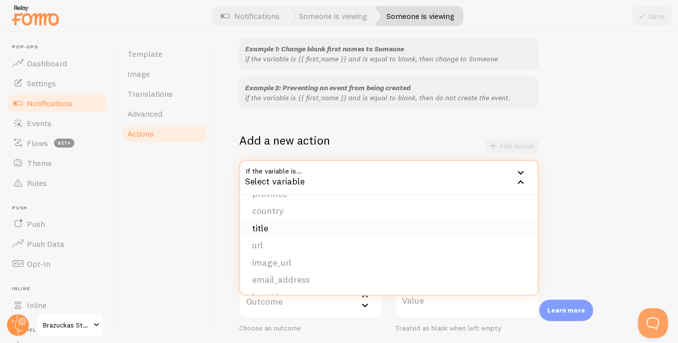
scroll to position [84, 0]
click at [352, 180] on div "Select variable" at bounding box center [388, 177] width 299 height 35
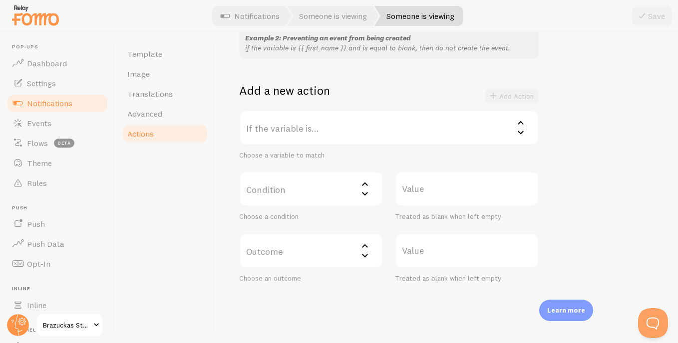
scroll to position [176, 0]
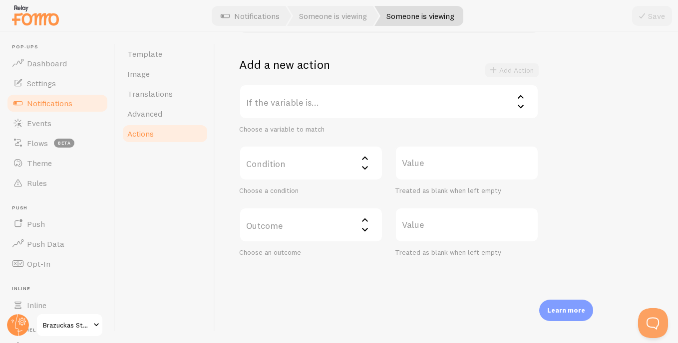
click at [332, 116] on label "If the variable is..." at bounding box center [388, 101] width 299 height 35
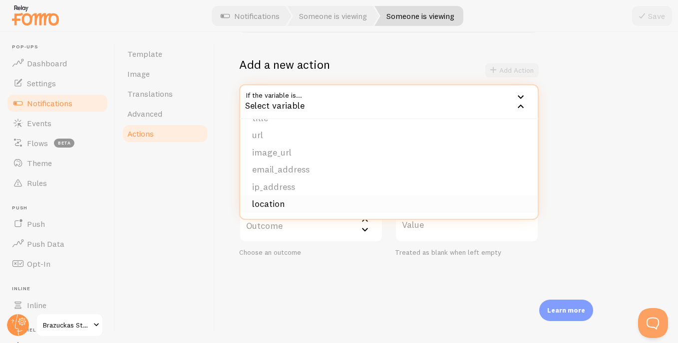
click at [282, 206] on li "location" at bounding box center [388, 204] width 297 height 17
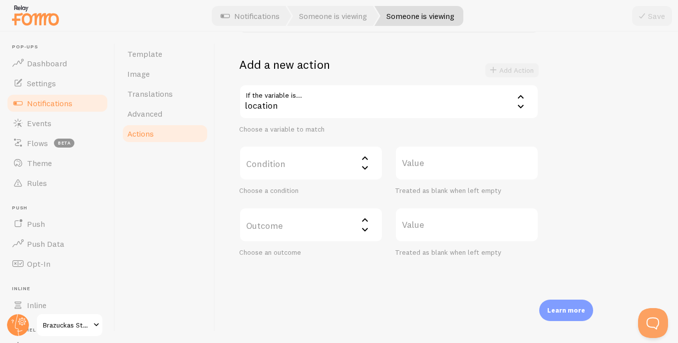
click at [355, 167] on label "Condition" at bounding box center [311, 163] width 144 height 35
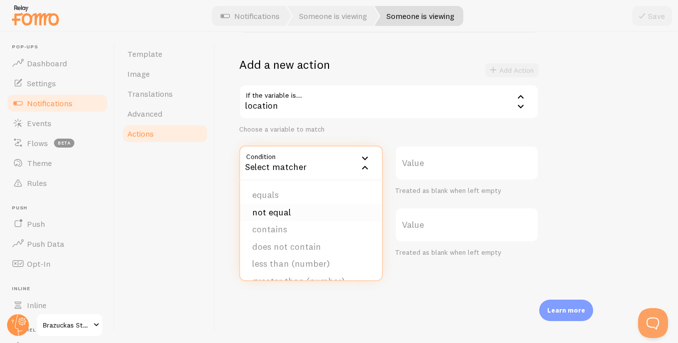
scroll to position [61, 0]
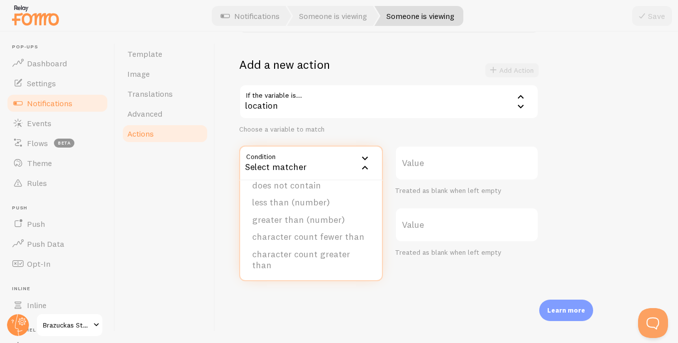
click at [345, 160] on div "Select matcher" at bounding box center [311, 163] width 144 height 35
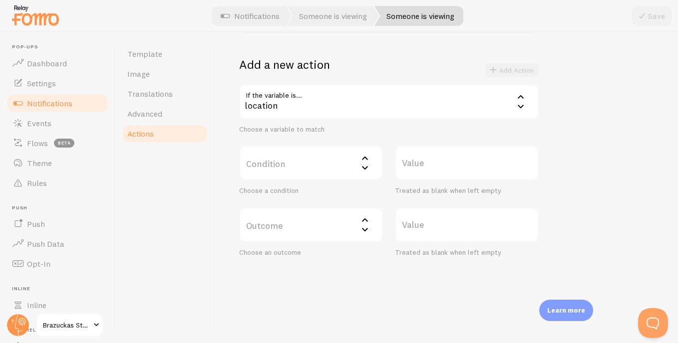
click at [315, 102] on div "location" at bounding box center [388, 101] width 299 height 35
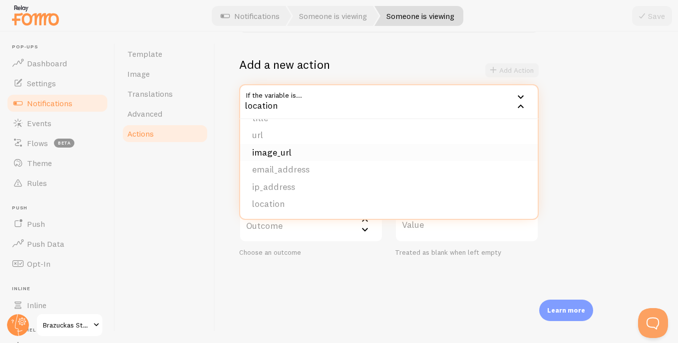
scroll to position [0, 0]
click at [274, 140] on li "first_name" at bounding box center [388, 133] width 297 height 17
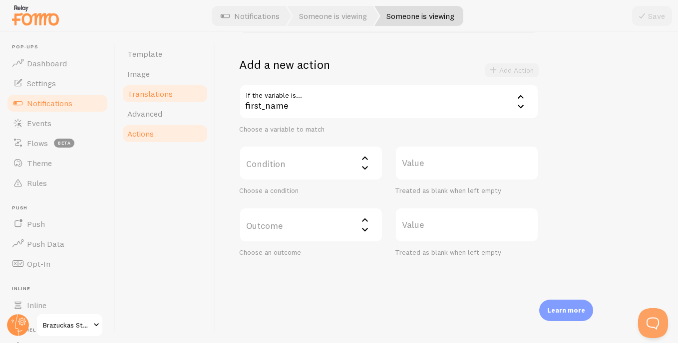
click at [171, 93] on span "Translations" at bounding box center [149, 94] width 45 height 10
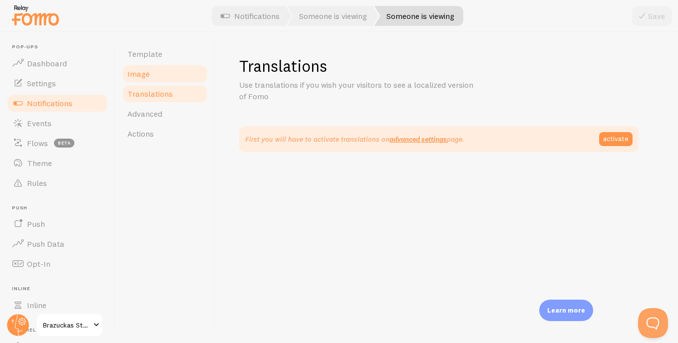
click at [147, 78] on span "Image" at bounding box center [138, 74] width 22 height 10
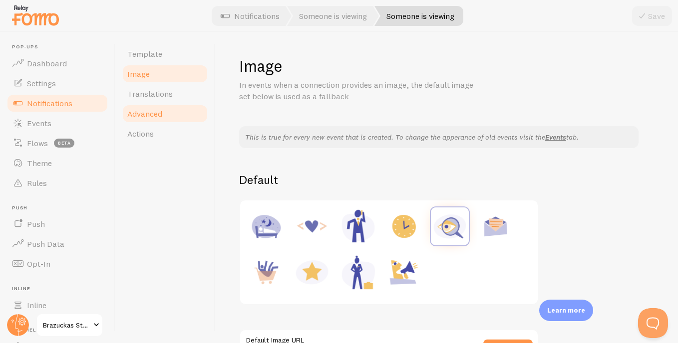
click at [164, 115] on link "Advanced" at bounding box center [164, 114] width 87 height 20
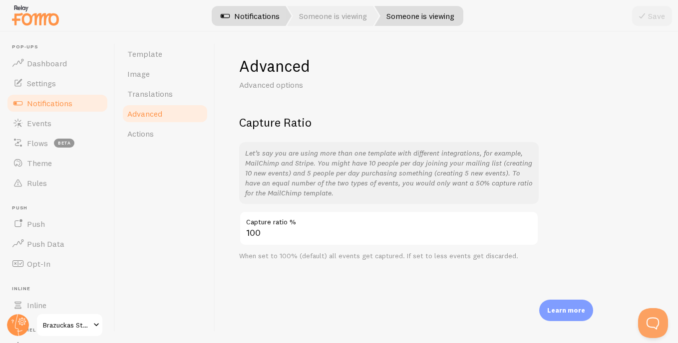
click at [237, 19] on link "Notifications" at bounding box center [250, 16] width 83 height 20
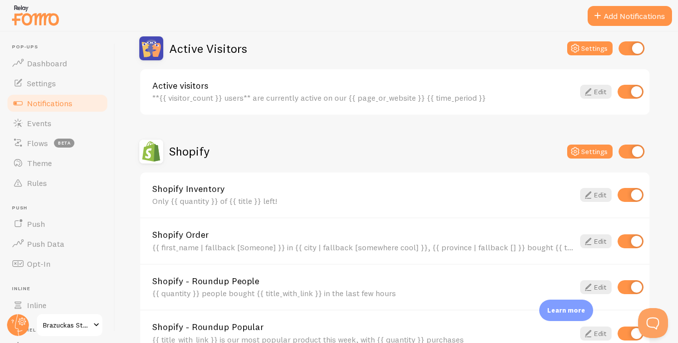
scroll to position [200, 0]
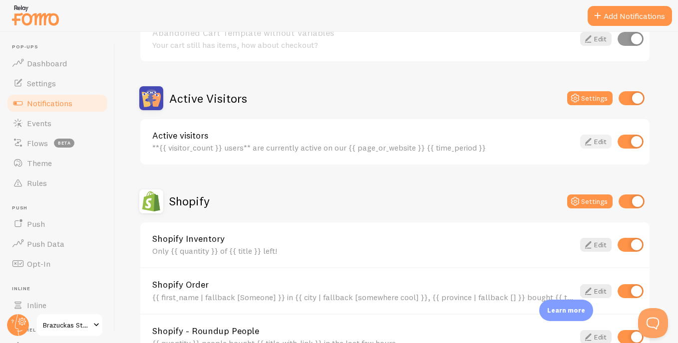
click at [594, 139] on link "Edit" at bounding box center [595, 142] width 31 height 14
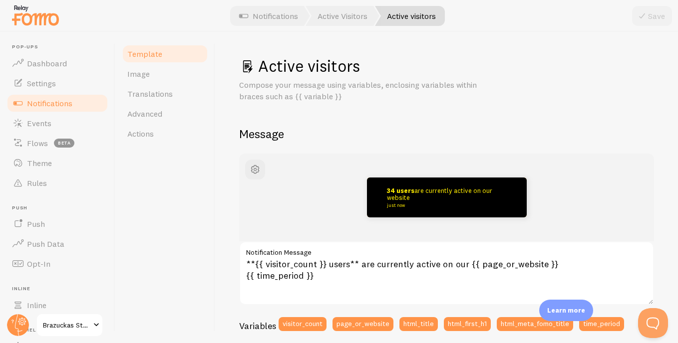
scroll to position [50, 0]
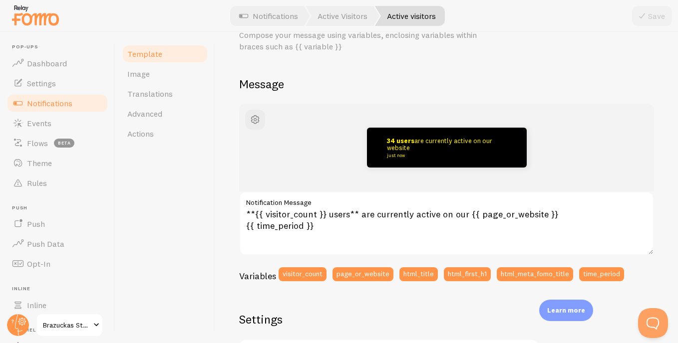
click at [292, 165] on div "34 users are currently active on our website just now" at bounding box center [446, 148] width 367 height 40
click at [381, 146] on div "34 users are currently active on our website just now" at bounding box center [447, 148] width 160 height 40
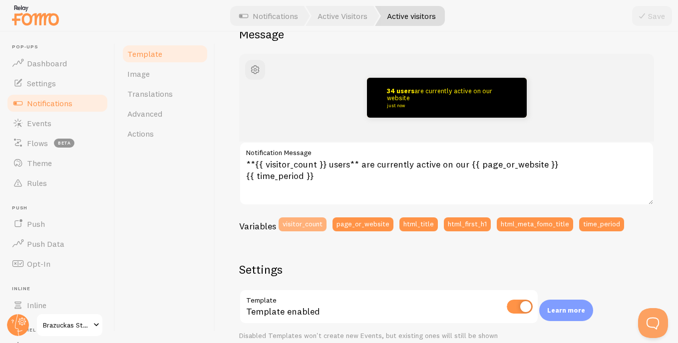
click at [302, 221] on button "visitor_count" at bounding box center [303, 225] width 48 height 14
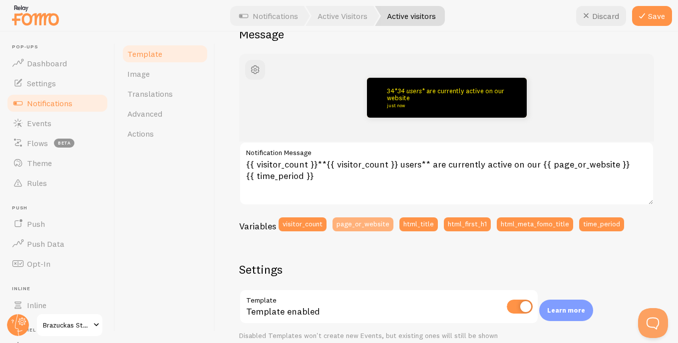
click at [350, 221] on button "page_or_website" at bounding box center [362, 225] width 61 height 14
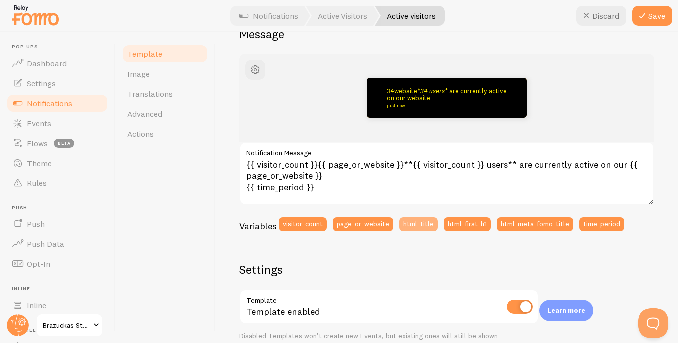
click at [415, 221] on button "html_title" at bounding box center [418, 225] width 38 height 14
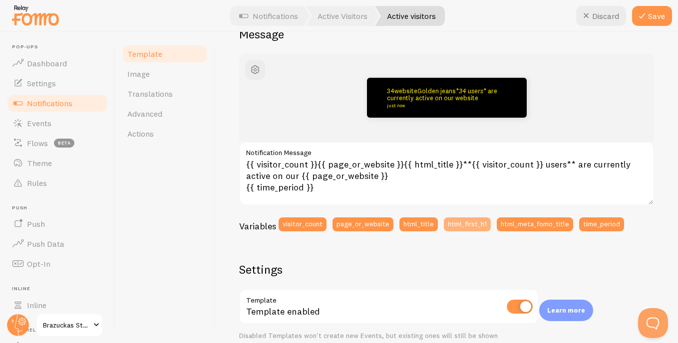
click at [469, 223] on button "html_first_h1" at bounding box center [467, 225] width 47 height 14
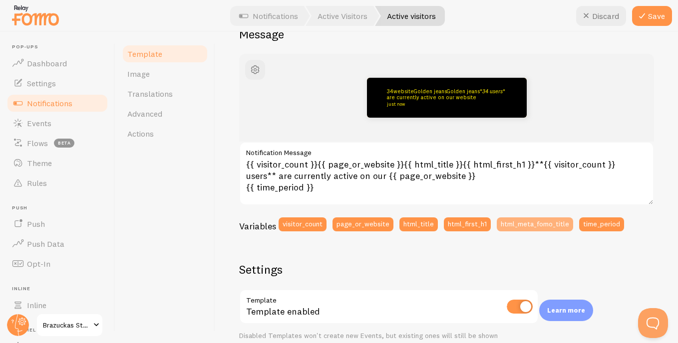
click at [516, 222] on button "html_meta_fomo_title" at bounding box center [535, 225] width 76 height 14
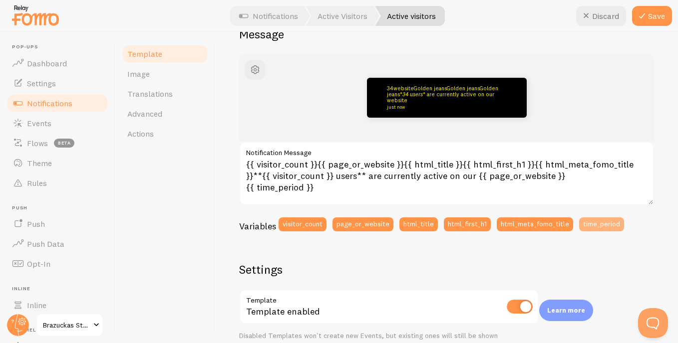
click at [586, 226] on button "time_period" at bounding box center [601, 225] width 45 height 14
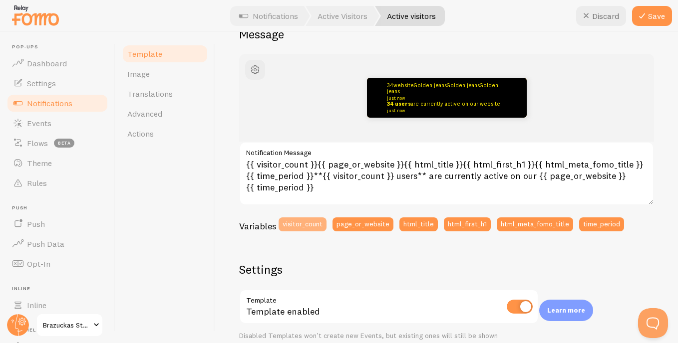
click at [303, 220] on button "visitor_count" at bounding box center [303, 225] width 48 height 14
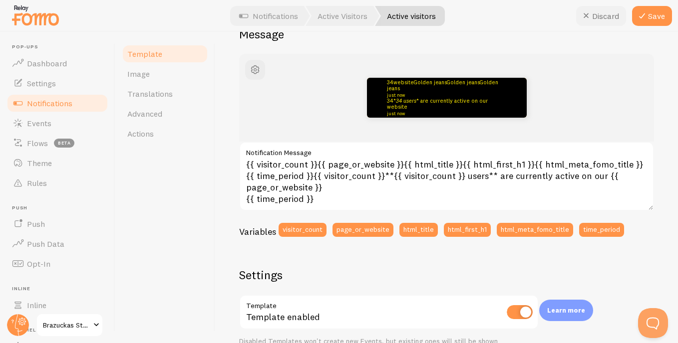
click at [608, 16] on button "Discard" at bounding box center [601, 16] width 50 height 20
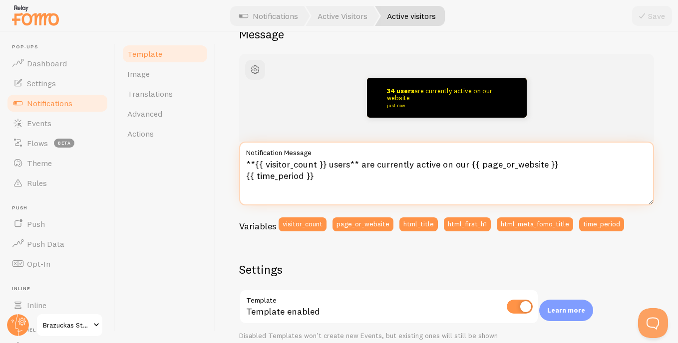
click at [349, 168] on textarea "**{{ visitor_count }} users** are currently active on our {{ page_or_website }}…" at bounding box center [446, 174] width 415 height 64
click at [476, 167] on textarea "**{{ visitor_count }} usúarios** are currently active on our {{ page_or_website…" at bounding box center [446, 174] width 415 height 64
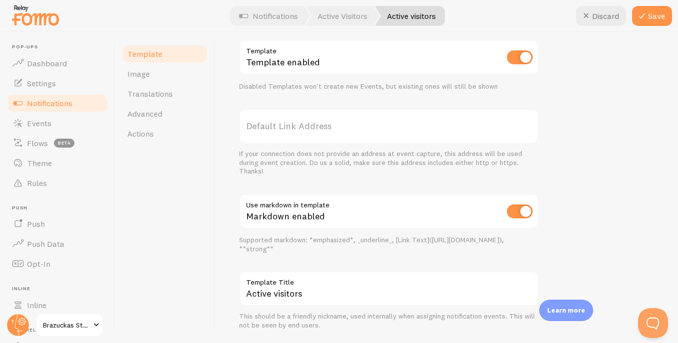
scroll to position [378, 0]
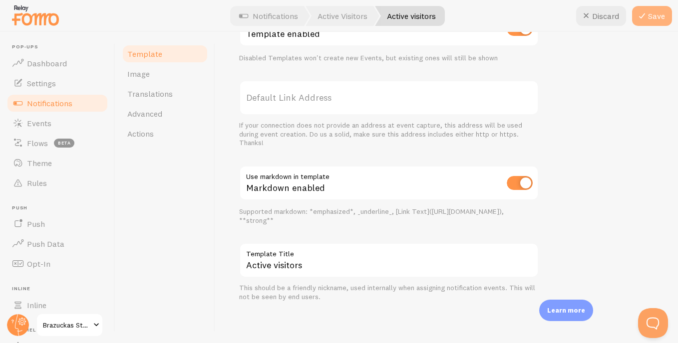
type textarea "**{{ visitor_count }} usúarios** estão online na loja {{ page_or_website }} {{ …"
click at [661, 15] on button "Save" at bounding box center [652, 16] width 40 height 20
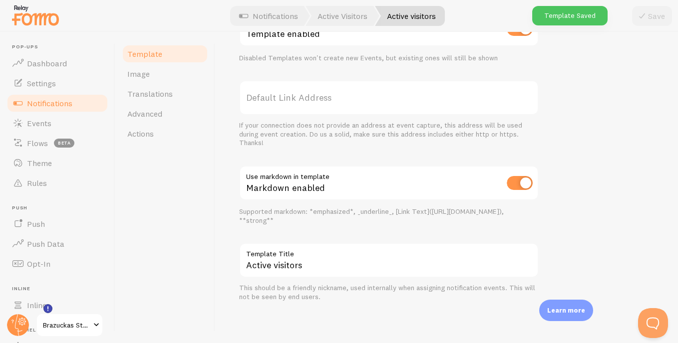
scroll to position [89, 0]
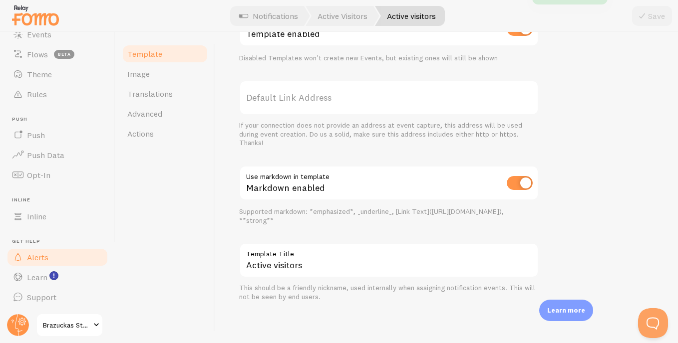
click at [38, 259] on span "Alerts" at bounding box center [37, 258] width 21 height 10
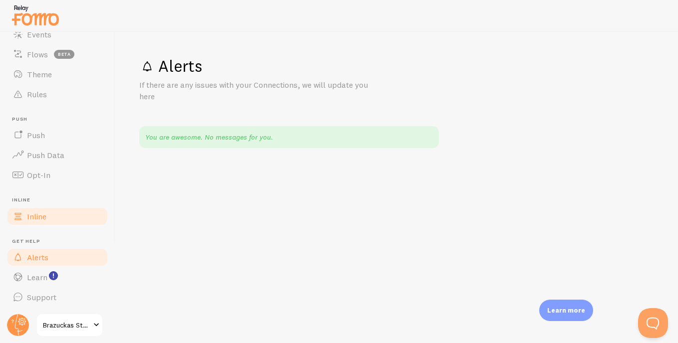
click at [52, 214] on link "Inline" at bounding box center [57, 217] width 103 height 20
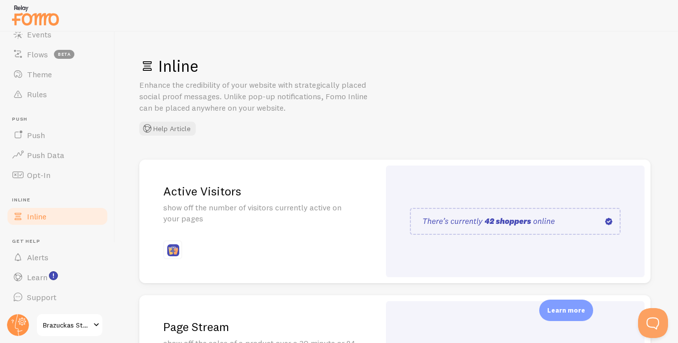
click at [451, 206] on div at bounding box center [515, 222] width 259 height 112
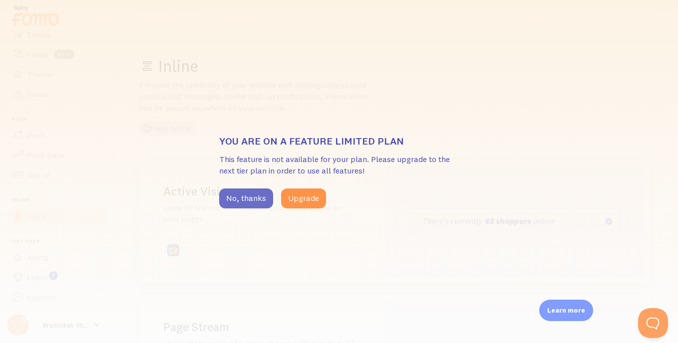
click at [242, 192] on button "No, thanks" at bounding box center [246, 199] width 54 height 20
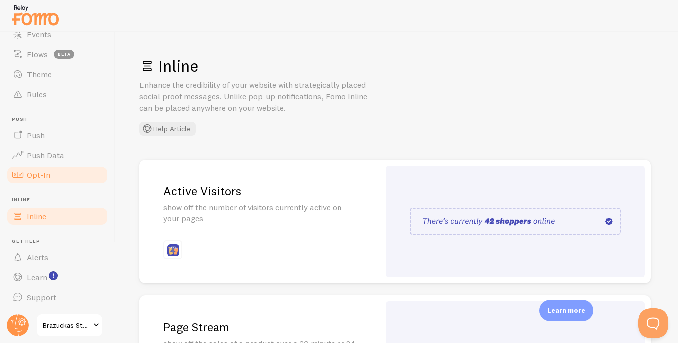
click at [40, 182] on link "Opt-In" at bounding box center [57, 175] width 103 height 20
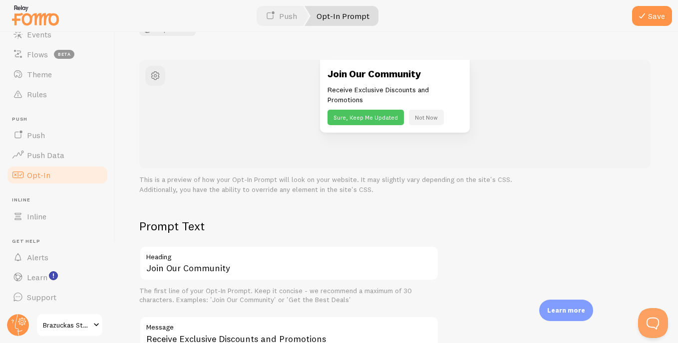
scroll to position [200, 0]
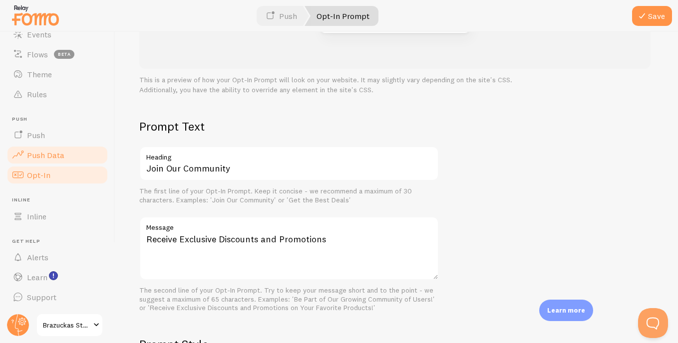
click at [57, 151] on span "Push Data" at bounding box center [45, 155] width 37 height 10
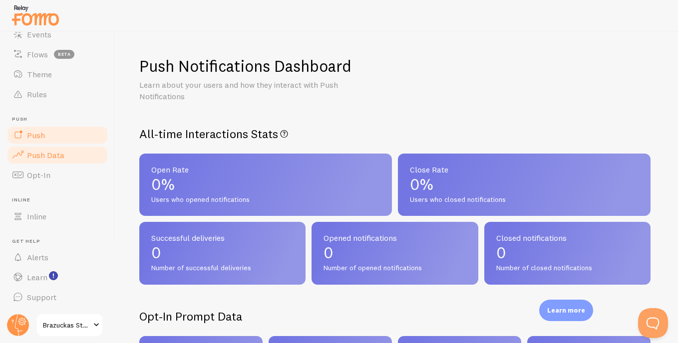
click at [65, 128] on link "Push" at bounding box center [57, 135] width 103 height 20
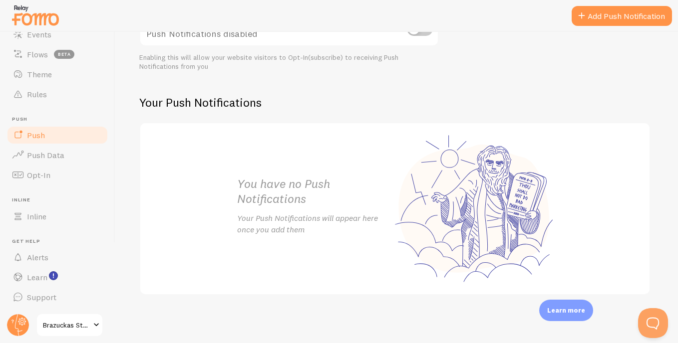
scroll to position [98, 0]
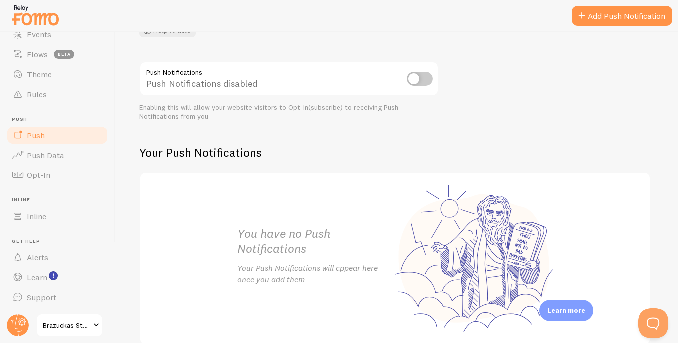
click at [62, 77] on link "Theme" at bounding box center [57, 74] width 103 height 20
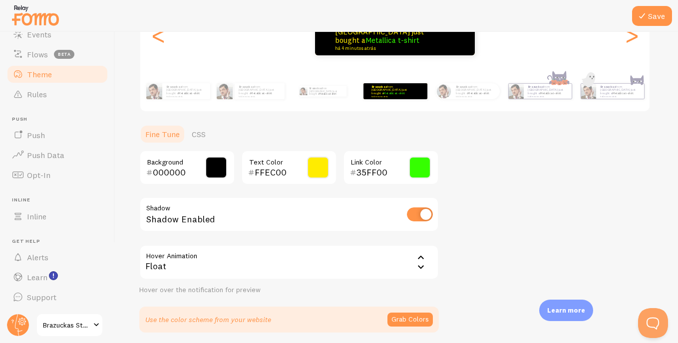
scroll to position [187, 0]
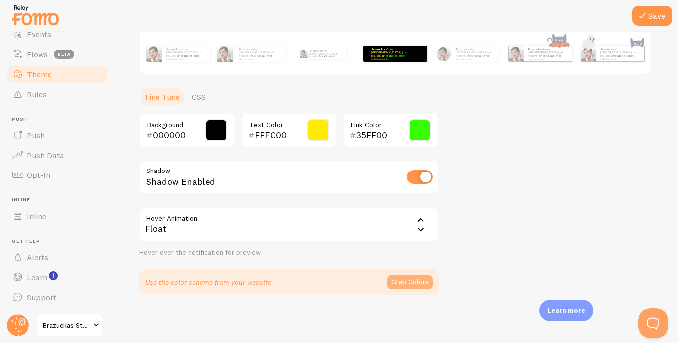
click at [411, 283] on button "Grab Colors" at bounding box center [409, 283] width 45 height 14
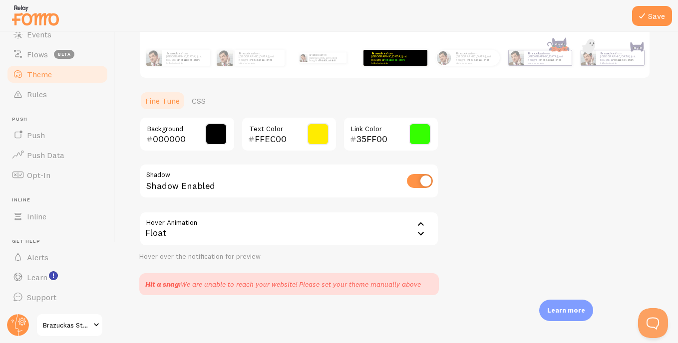
scroll to position [183, 0]
click at [198, 104] on link "CSS" at bounding box center [199, 101] width 26 height 20
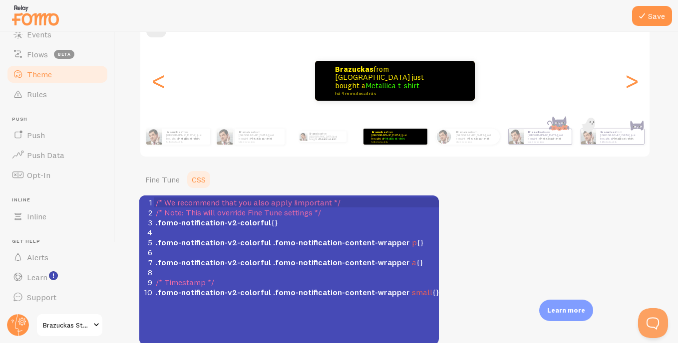
scroll to position [154, 0]
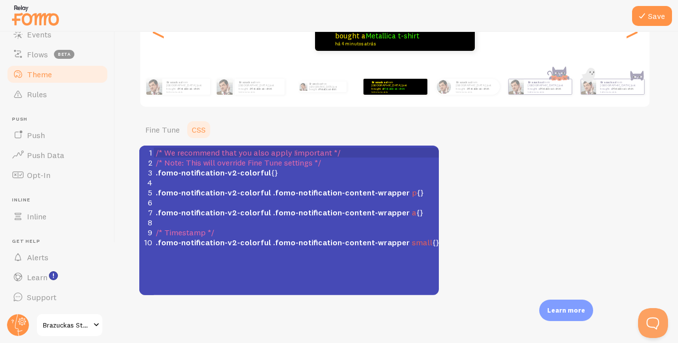
click at [522, 152] on div "Theme Choose a theme for your notifications Colorful Brazuckas from Brazil just…" at bounding box center [396, 99] width 515 height 394
click at [157, 132] on link "Fine Tune" at bounding box center [162, 130] width 46 height 20
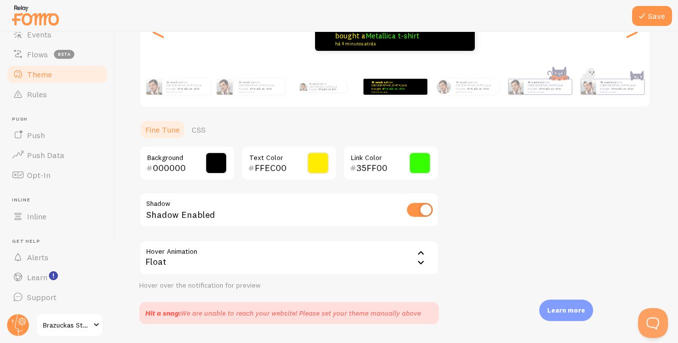
scroll to position [54, 0]
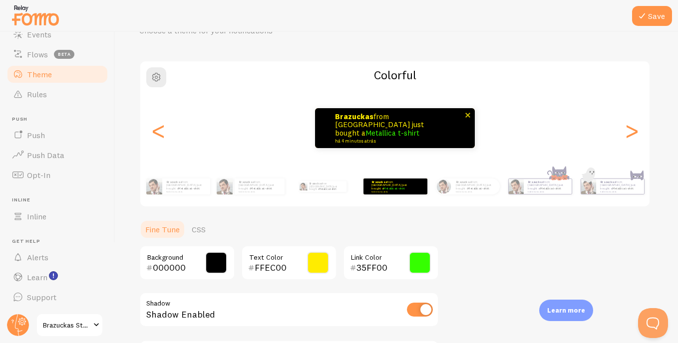
click at [390, 129] on link "Metallica t-shirt" at bounding box center [392, 132] width 54 height 9
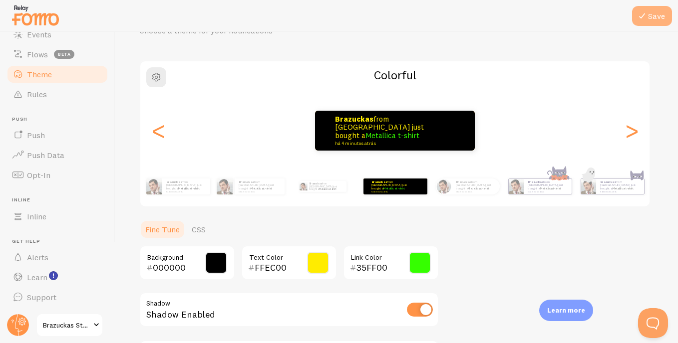
click at [647, 15] on icon at bounding box center [642, 16] width 12 height 12
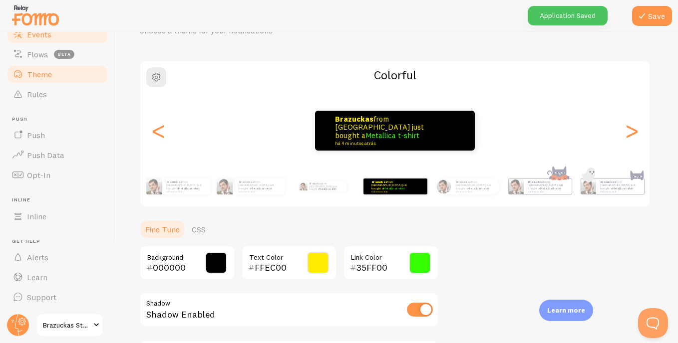
scroll to position [0, 0]
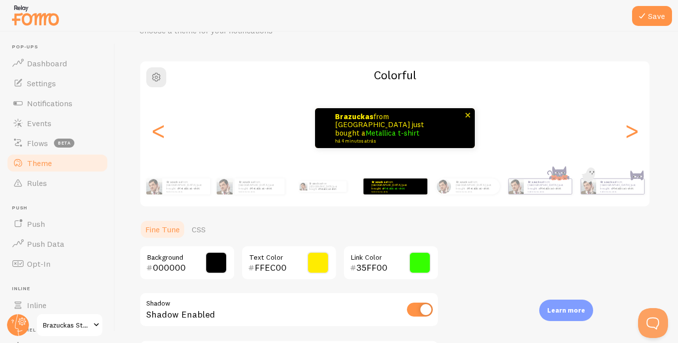
click at [304, 125] on div "Brazuckas from Brazil just bought a Metallica t-shirt há 4 minutos atrás" at bounding box center [394, 130] width 509 height 45
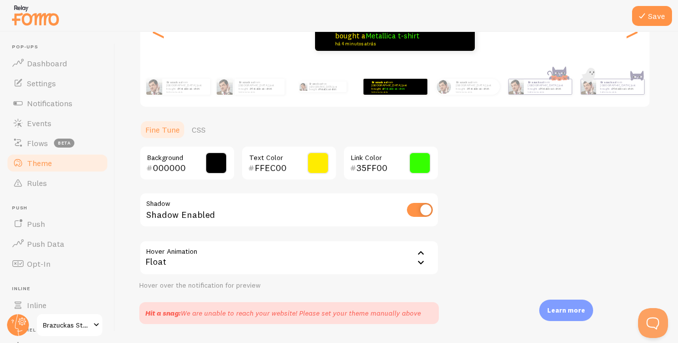
scroll to position [183, 0]
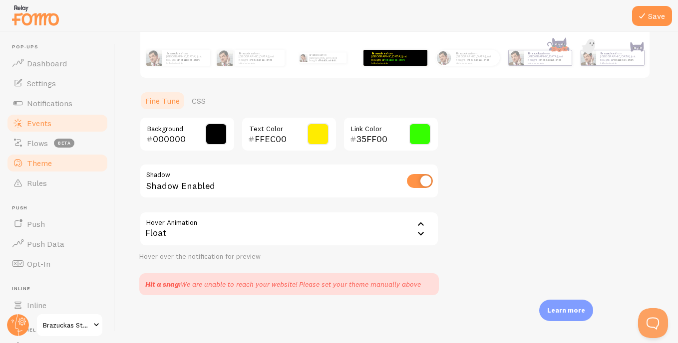
click at [46, 126] on span "Events" at bounding box center [39, 123] width 24 height 10
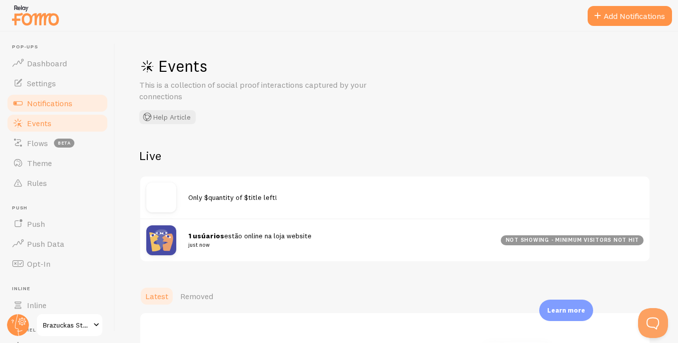
click at [59, 107] on span "Notifications" at bounding box center [49, 103] width 45 height 10
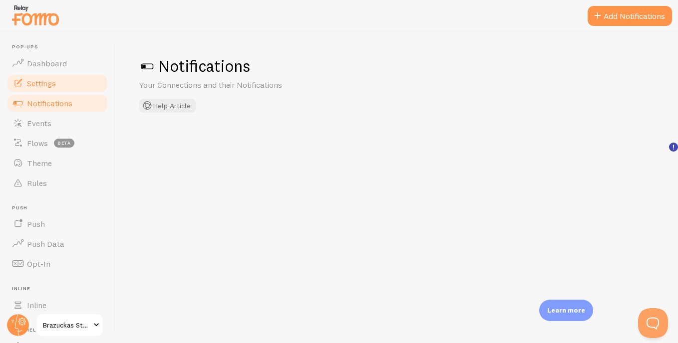
click at [55, 82] on span "Settings" at bounding box center [41, 83] width 29 height 10
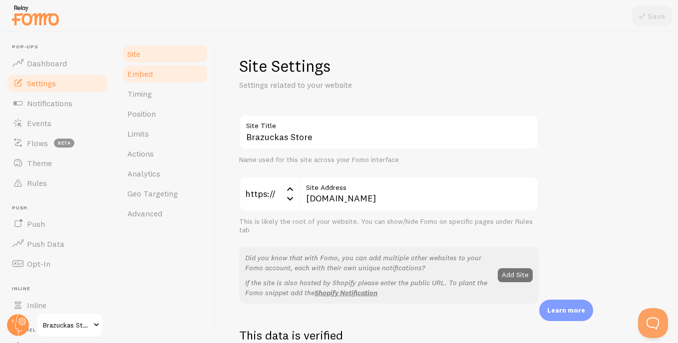
click at [154, 73] on link "Embed" at bounding box center [164, 74] width 87 height 20
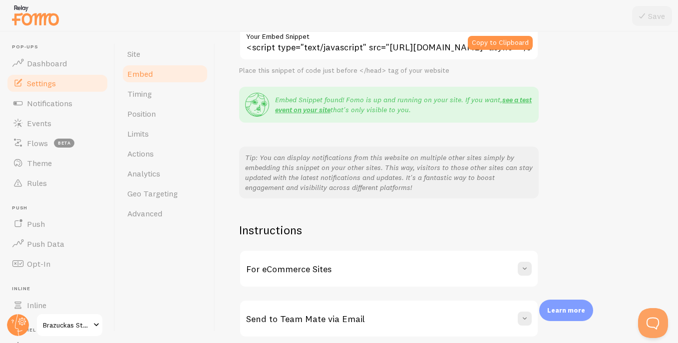
scroll to position [192, 0]
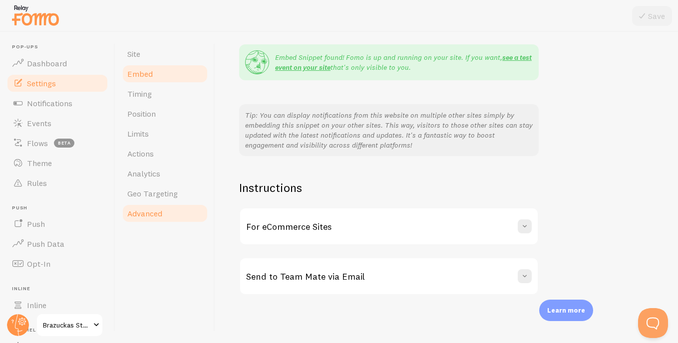
click at [156, 221] on link "Advanced" at bounding box center [164, 214] width 87 height 20
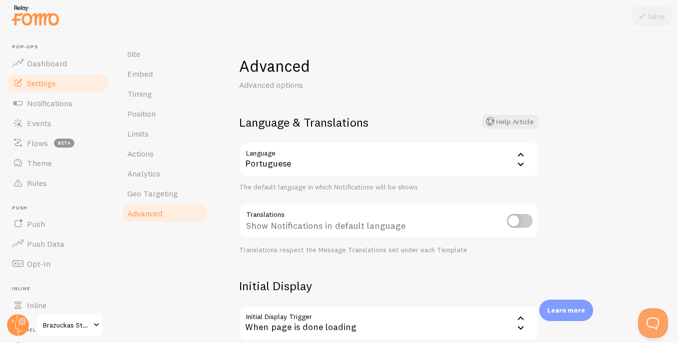
click at [524, 221] on input "checkbox" at bounding box center [520, 221] width 26 height 14
checkbox input "true"
click at [660, 17] on button "Save" at bounding box center [652, 16] width 40 height 20
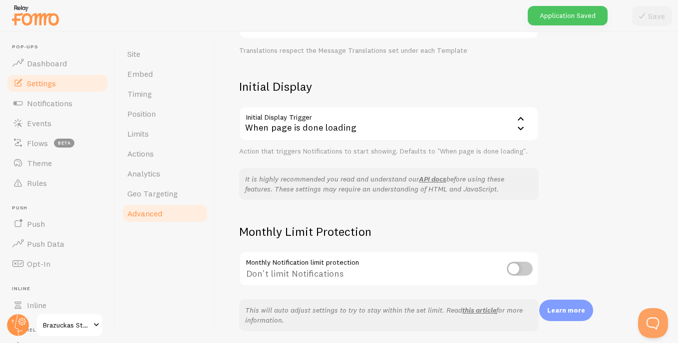
scroll to position [236, 0]
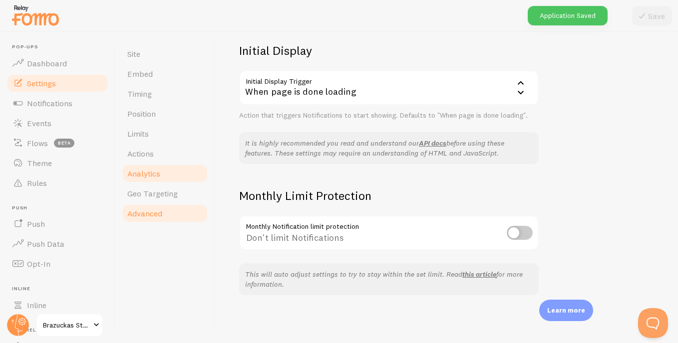
click at [164, 183] on link "Analytics" at bounding box center [164, 174] width 87 height 20
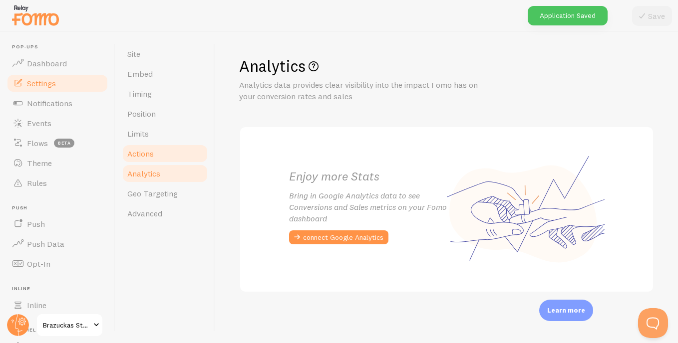
click at [145, 154] on span "Actions" at bounding box center [140, 154] width 26 height 10
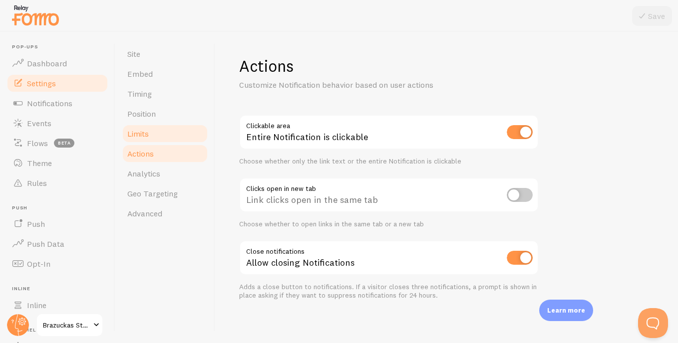
click at [152, 138] on link "Limits" at bounding box center [164, 134] width 87 height 20
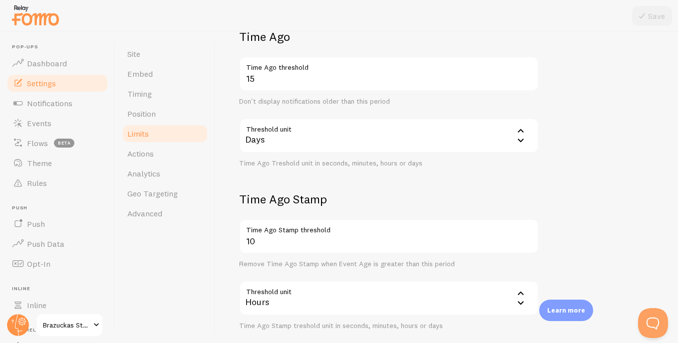
scroll to position [304, 0]
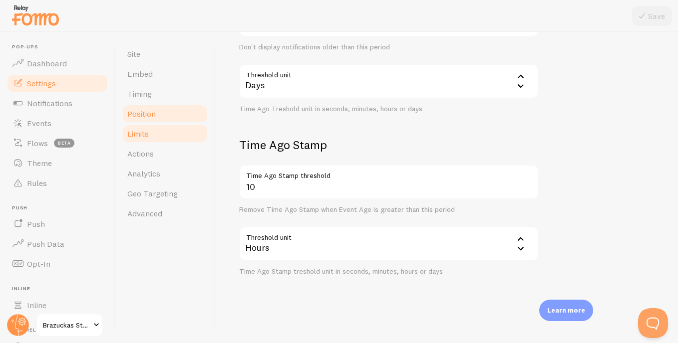
click at [149, 115] on span "Position" at bounding box center [141, 114] width 28 height 10
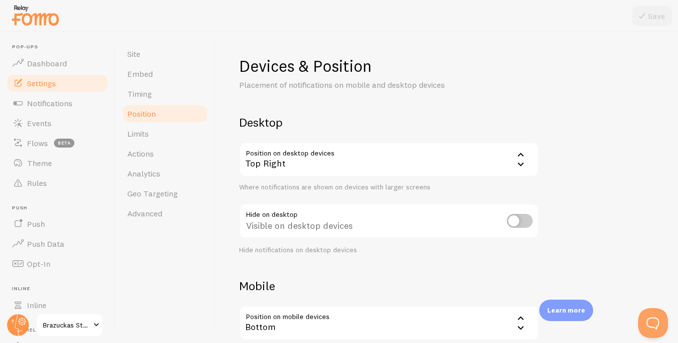
click at [450, 150] on div "Top Right" at bounding box center [388, 159] width 299 height 35
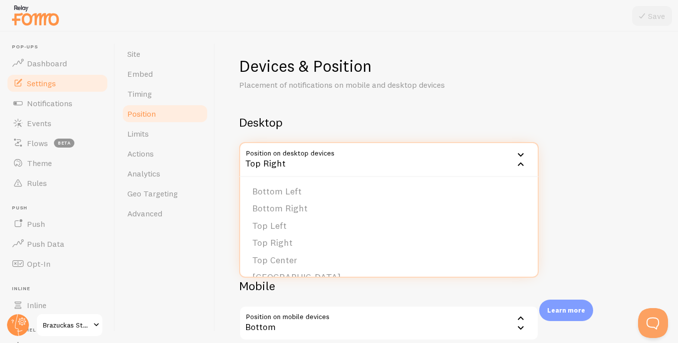
click at [405, 138] on div "Desktop Position on desktop devices top_right Top Right Bottom Left Bottom Righ…" at bounding box center [388, 185] width 299 height 140
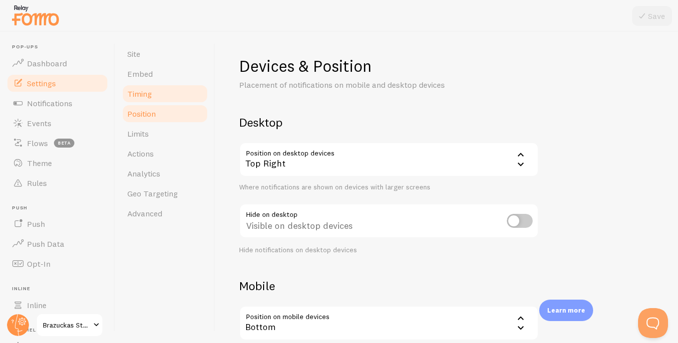
click at [155, 98] on link "Timing" at bounding box center [164, 94] width 87 height 20
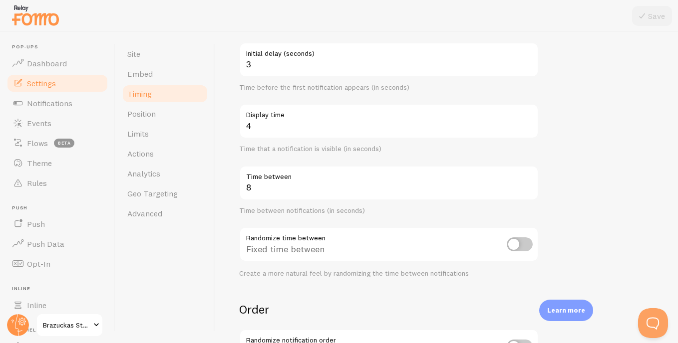
scroll to position [50, 0]
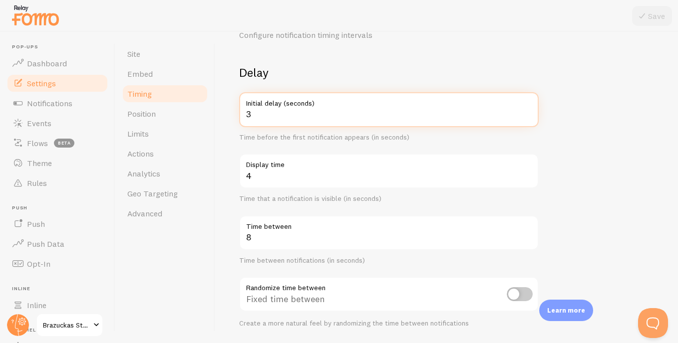
click at [278, 115] on input "3" at bounding box center [388, 109] width 299 height 35
type input "2"
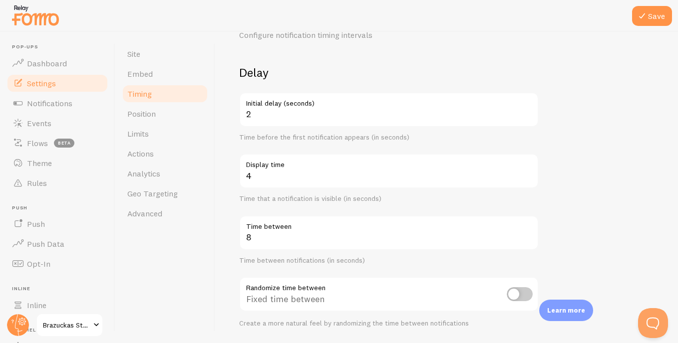
click at [288, 145] on div "Delay 2 Initial delay (seconds) Time before the first notification appears (in …" at bounding box center [388, 196] width 299 height 263
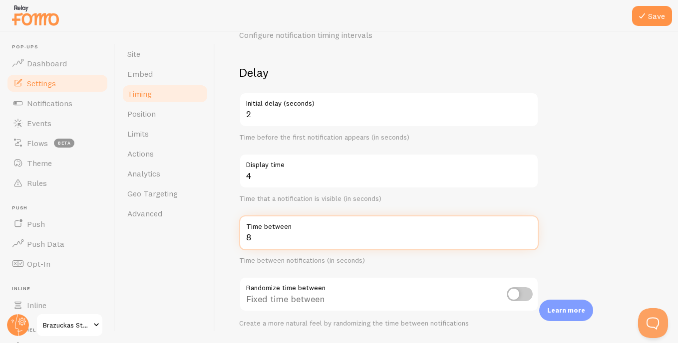
click at [336, 244] on input "8" at bounding box center [388, 233] width 299 height 35
type input "5"
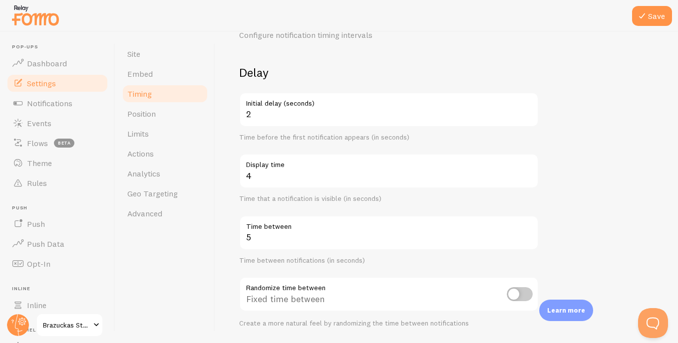
click at [410, 212] on div "Delay 2 Initial delay (seconds) Time before the first notification appears (in …" at bounding box center [388, 196] width 299 height 263
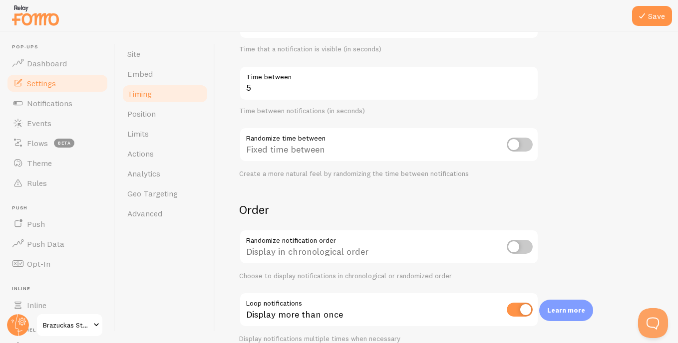
scroll to position [248, 0]
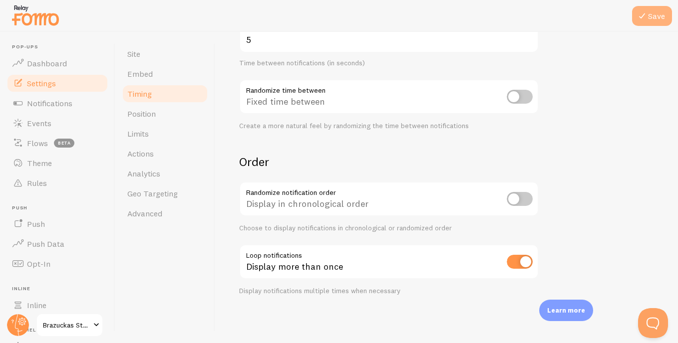
click at [641, 19] on icon at bounding box center [642, 16] width 12 height 12
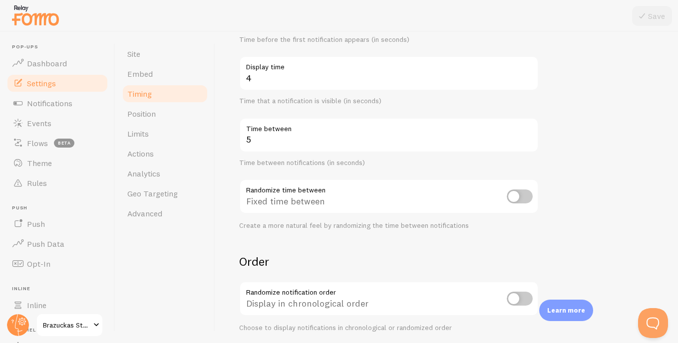
scroll to position [48, 0]
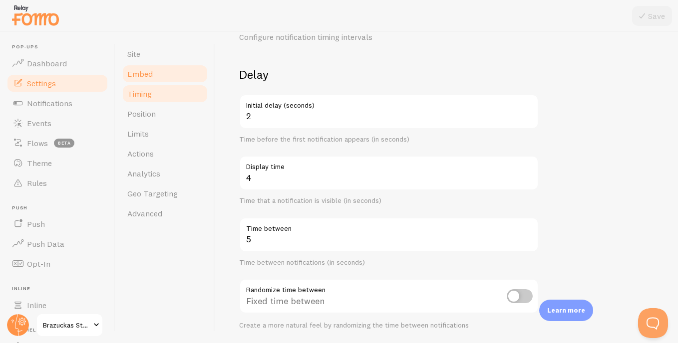
click at [153, 76] on link "Embed" at bounding box center [164, 74] width 87 height 20
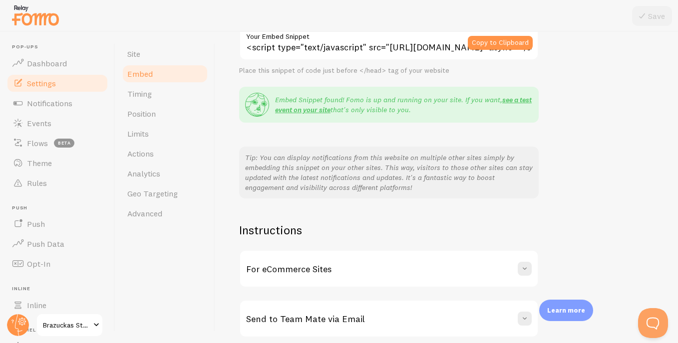
scroll to position [192, 0]
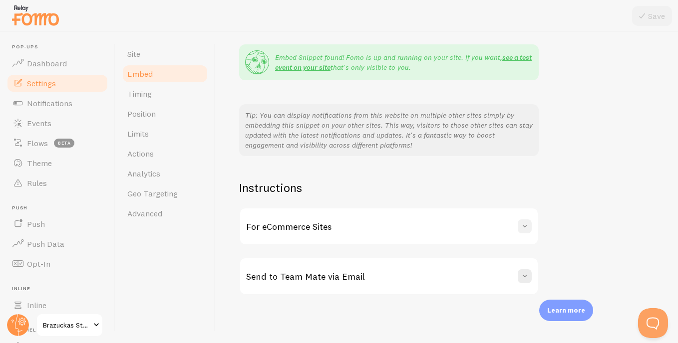
click at [526, 223] on span at bounding box center [525, 227] width 10 height 10
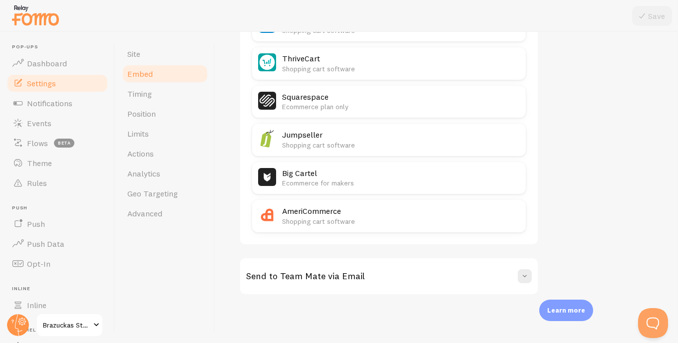
scroll to position [414, 0]
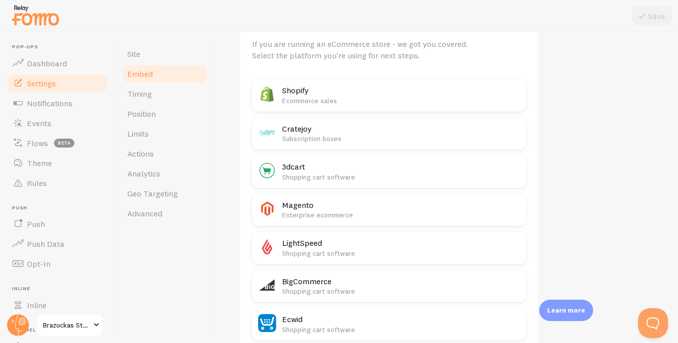
click at [334, 100] on p "Ecommerce sales" at bounding box center [401, 101] width 238 height 10
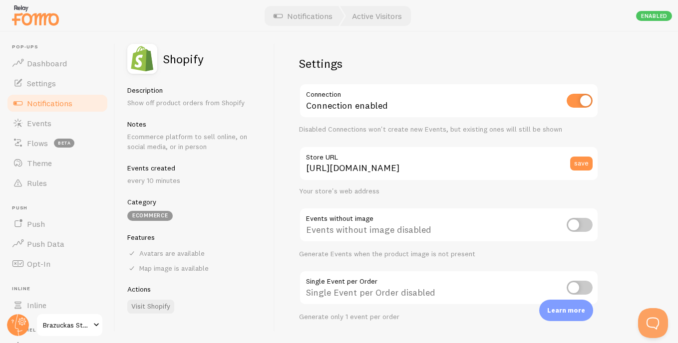
click at [56, 103] on span "Notifications" at bounding box center [49, 103] width 45 height 10
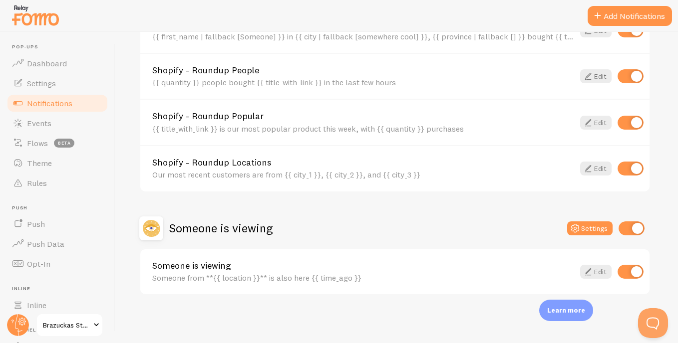
scroll to position [361, 0]
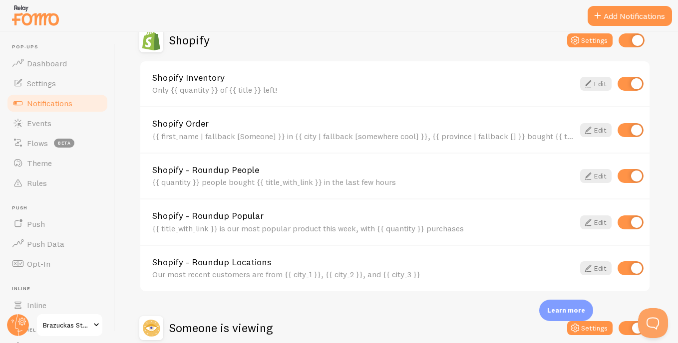
click at [628, 43] on input "checkbox" at bounding box center [631, 40] width 26 height 14
checkbox input "false"
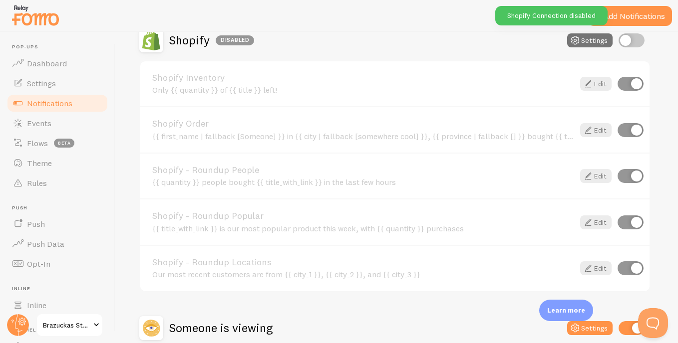
scroll to position [461, 0]
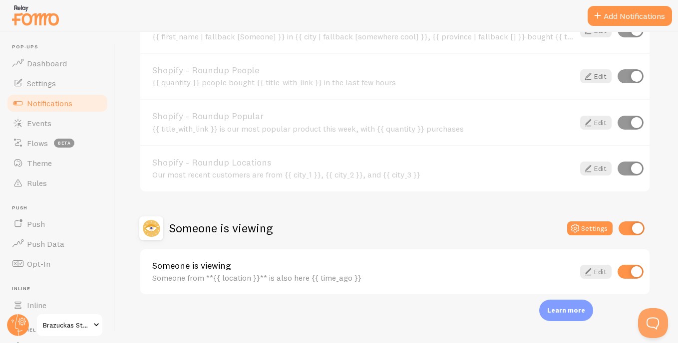
click at [618, 231] on input "checkbox" at bounding box center [631, 229] width 26 height 14
checkbox input "false"
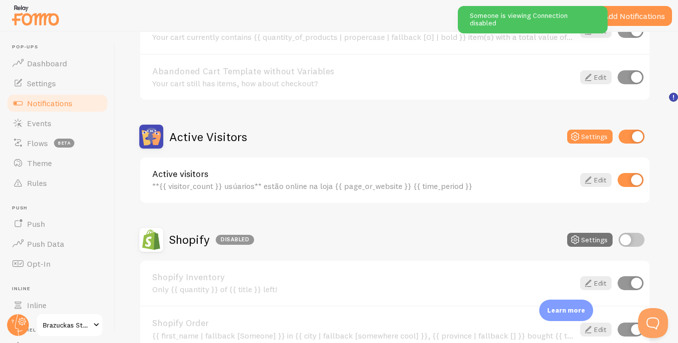
scroll to position [0, 0]
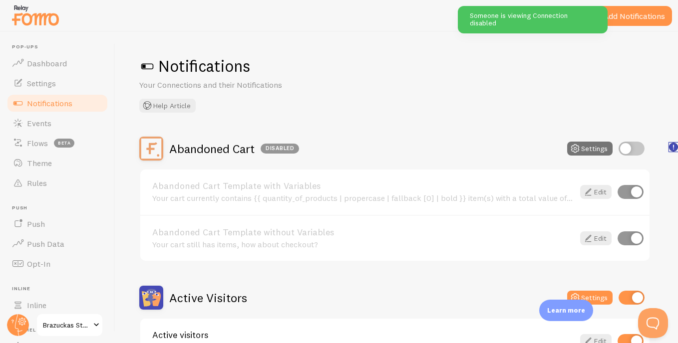
click at [673, 149] on icon "<p>🛍️ For Shopify Users</p><p>To use the <strong>Abandoned Cart with Variables<…" at bounding box center [673, 147] width 1 height 5
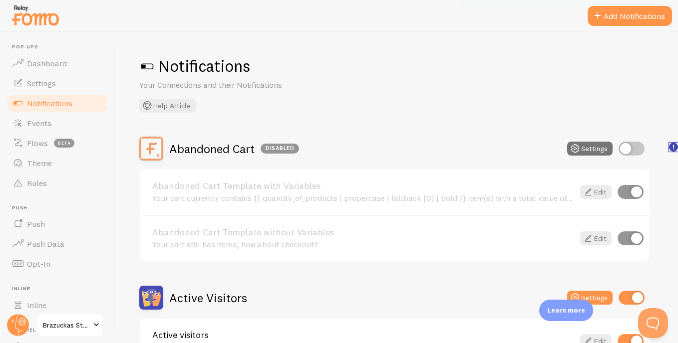
click at [673, 149] on icon "<p>🛍️ For Shopify Users</p><p>To use the <strong>Abandoned Cart with Variables<…" at bounding box center [673, 147] width 1 height 5
click at [616, 16] on button "Add Notifications" at bounding box center [629, 16] width 84 height 20
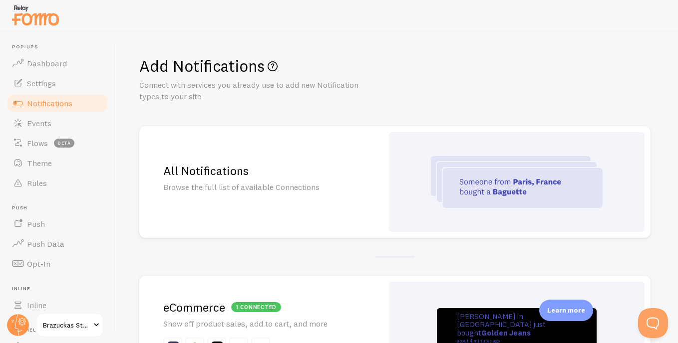
scroll to position [50, 0]
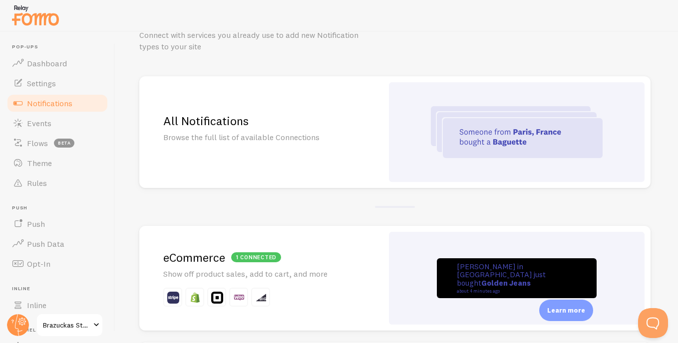
click at [323, 246] on div "1 connected eCommerce Show off product sales, add to cart, and more" at bounding box center [261, 278] width 244 height 105
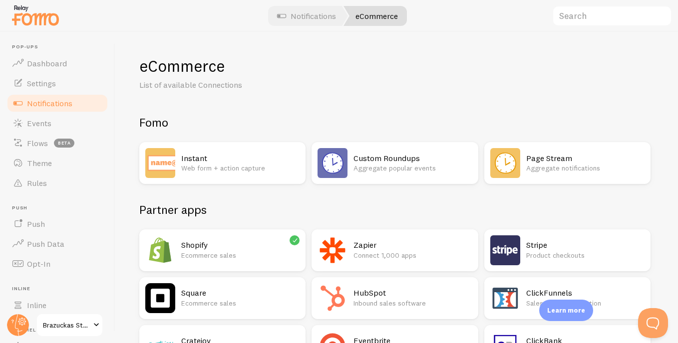
click at [265, 241] on h2 "Shopify" at bounding box center [240, 245] width 118 height 10
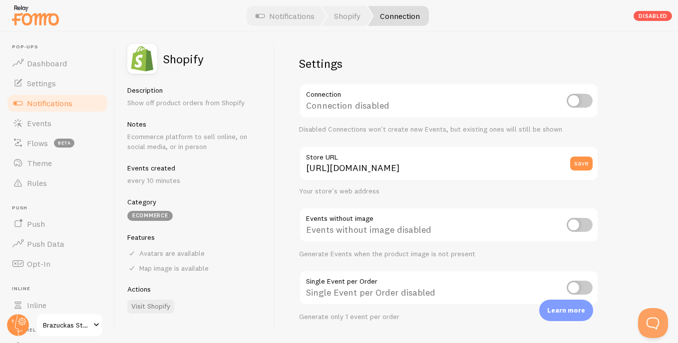
click at [584, 102] on input "checkbox" at bounding box center [579, 101] width 26 height 14
checkbox input "true"
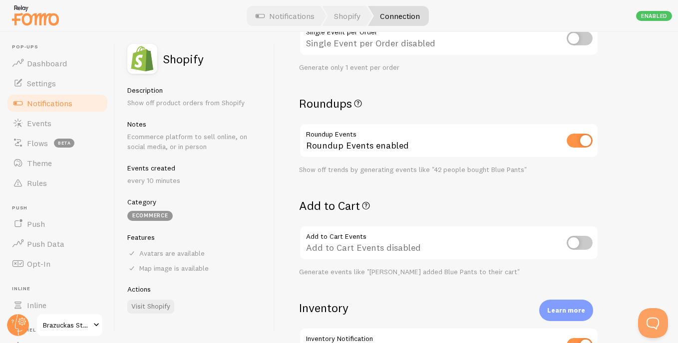
scroll to position [349, 0]
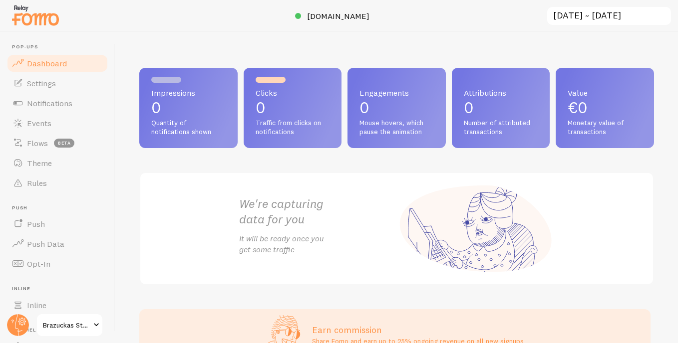
click at [574, 9] on input "[DATE] ~ [DATE]" at bounding box center [609, 16] width 126 height 20
